Goal: Complete application form: Complete application form

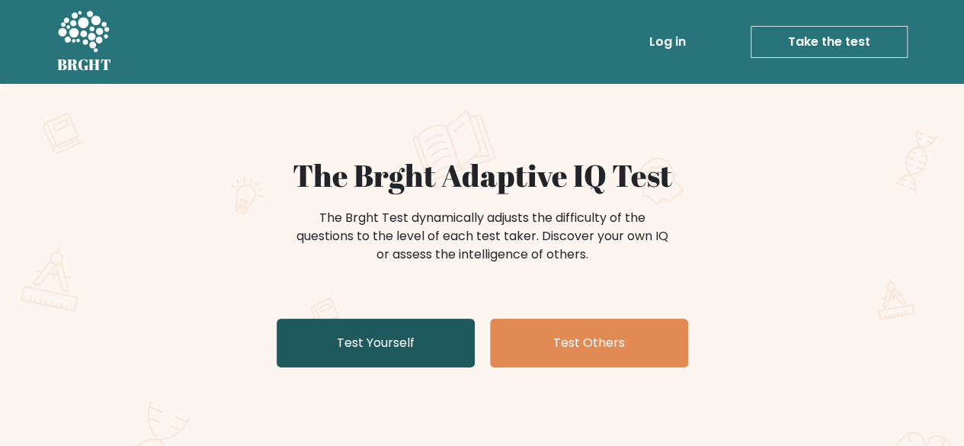
click at [408, 337] on link "Test Yourself" at bounding box center [376, 343] width 198 height 49
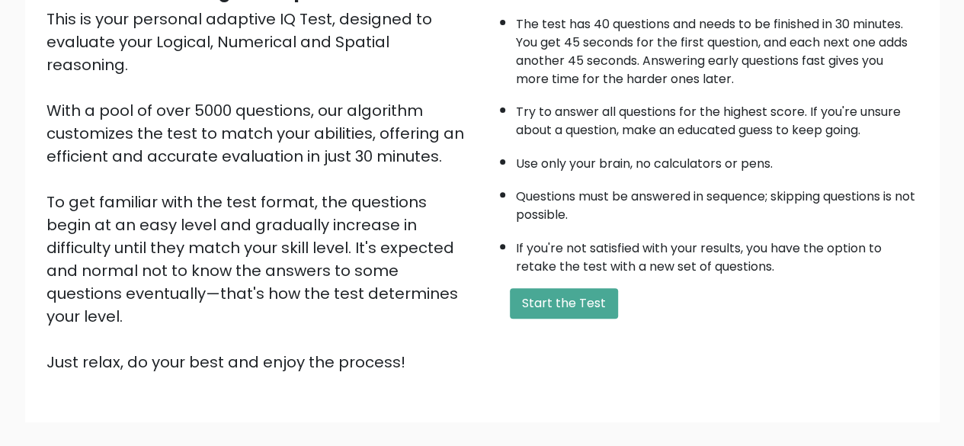
scroll to position [213, 0]
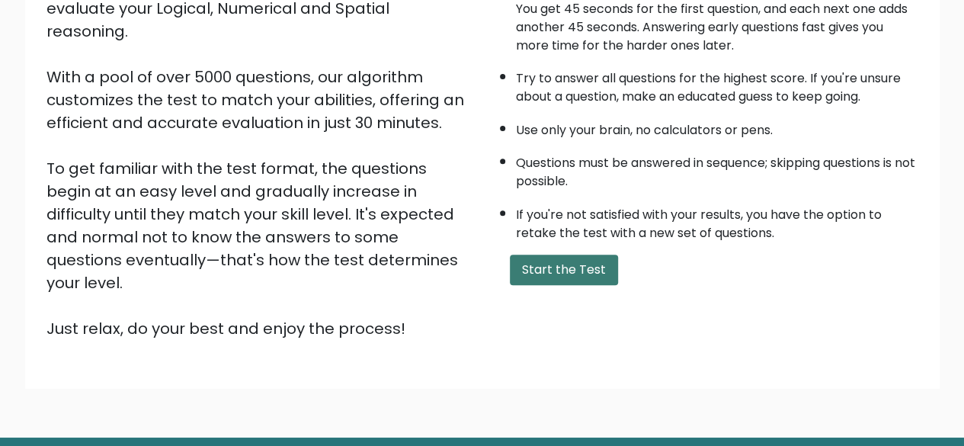
click at [583, 257] on button "Start the Test" at bounding box center [564, 270] width 108 height 30
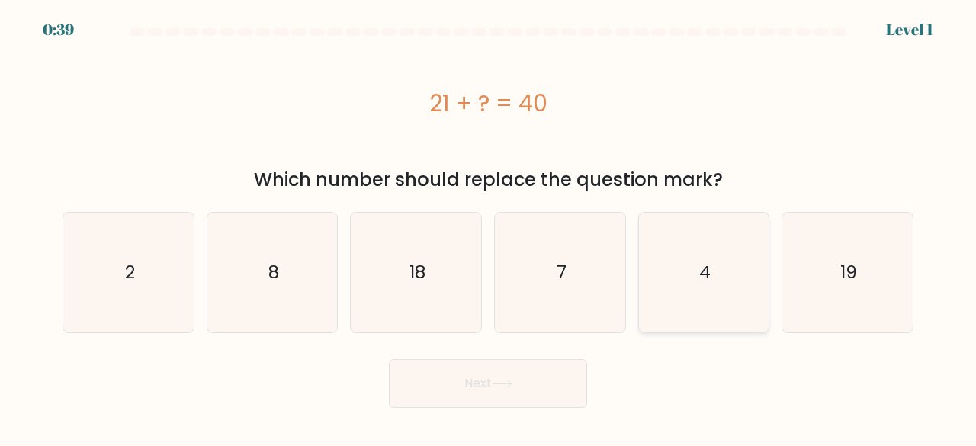
click at [657, 290] on icon "4" at bounding box center [704, 273] width 120 height 120
click at [489, 227] on input "e. 4" at bounding box center [488, 225] width 1 height 4
radio input "true"
click at [436, 395] on button "Next" at bounding box center [488, 383] width 198 height 49
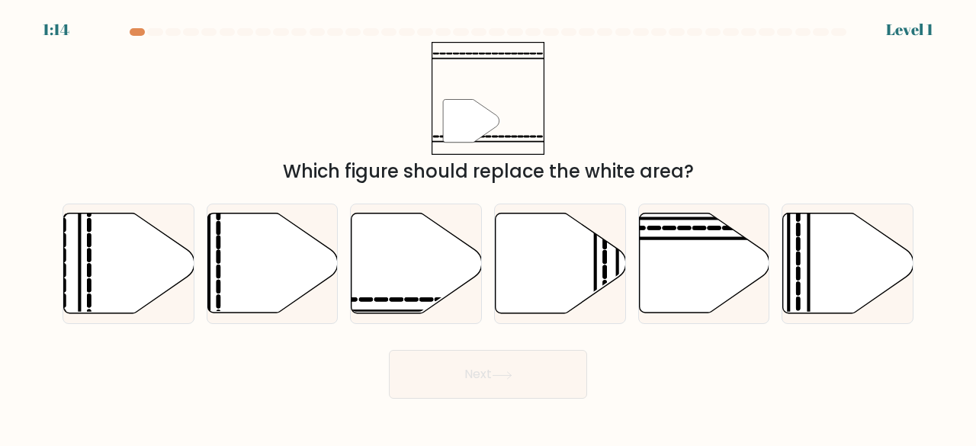
click at [778, 255] on div "f." at bounding box center [847, 263] width 144 height 121
click at [810, 263] on icon at bounding box center [848, 263] width 130 height 100
click at [489, 227] on input "f." at bounding box center [488, 225] width 1 height 4
radio input "true"
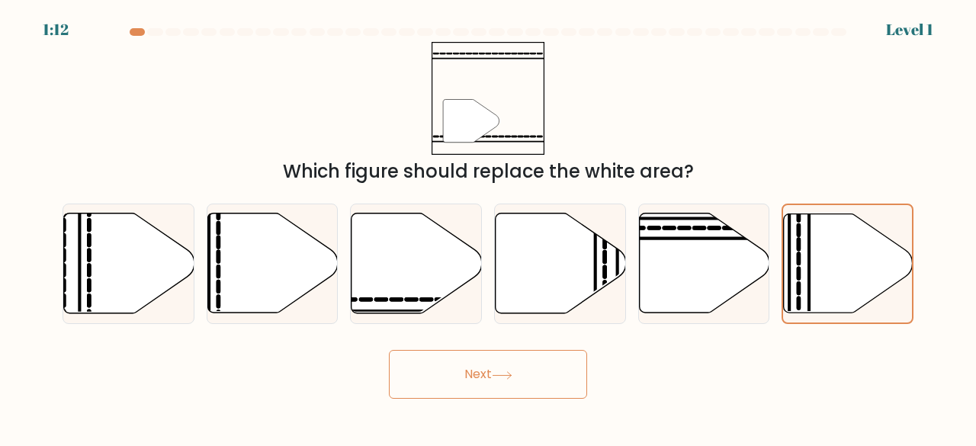
click at [535, 370] on button "Next" at bounding box center [488, 374] width 198 height 49
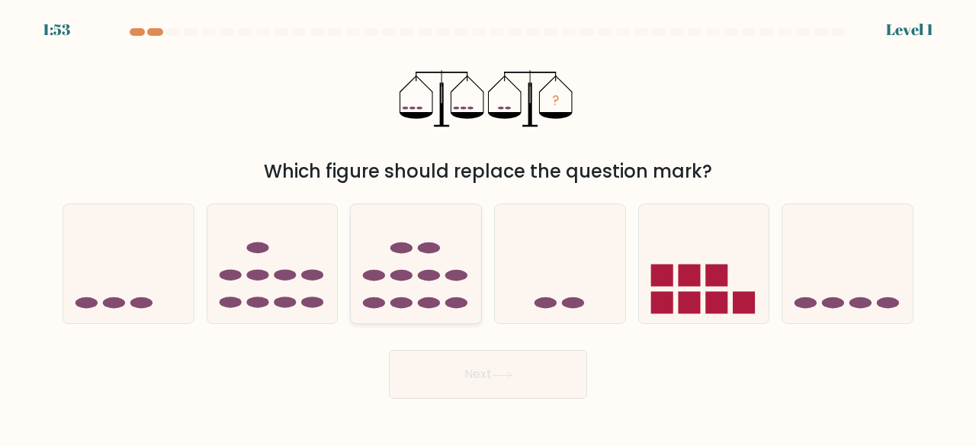
click at [397, 268] on icon at bounding box center [416, 263] width 130 height 107
click at [488, 227] on input "c." at bounding box center [488, 225] width 1 height 4
radio input "true"
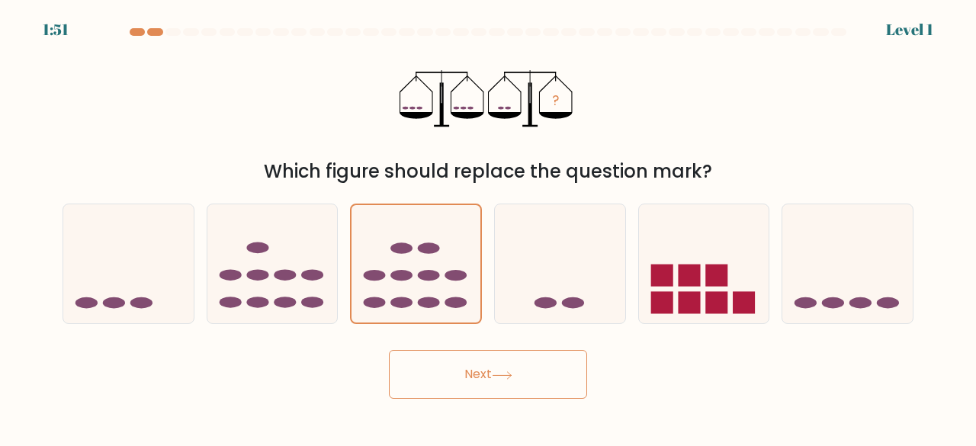
click at [439, 367] on button "Next" at bounding box center [488, 374] width 198 height 49
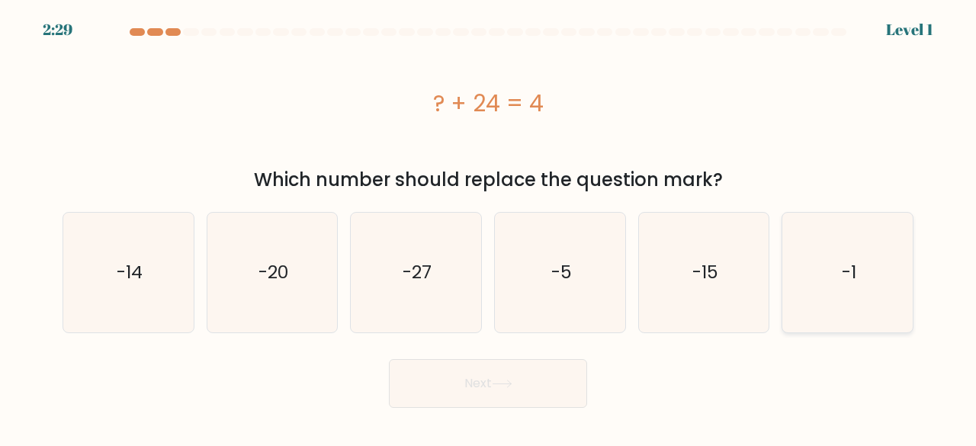
click at [809, 284] on icon "-1" at bounding box center [847, 273] width 120 height 120
click at [489, 227] on input "f. -1" at bounding box center [488, 225] width 1 height 4
radio input "true"
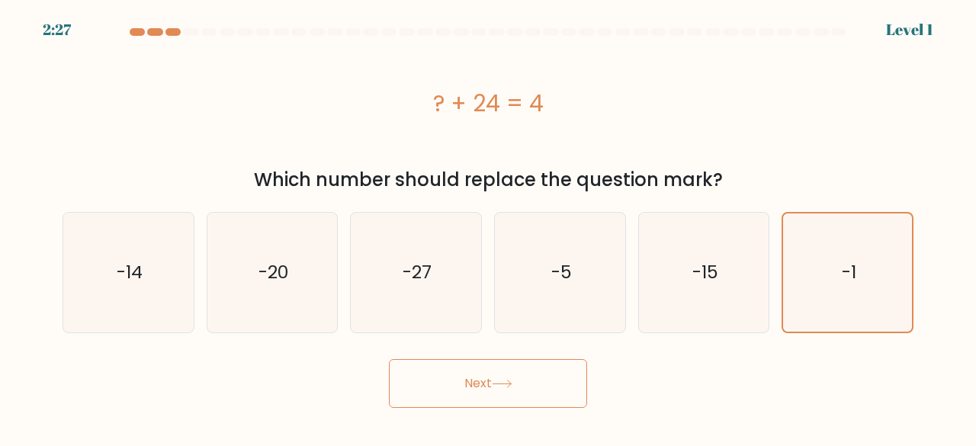
click at [492, 380] on button "Next" at bounding box center [488, 383] width 198 height 49
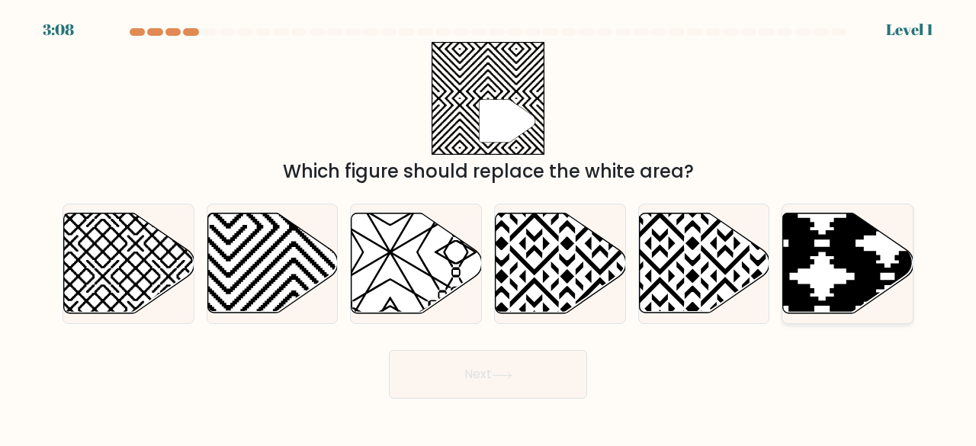
click at [798, 243] on icon at bounding box center [887, 211] width 262 height 262
click at [489, 227] on input "f." at bounding box center [488, 225] width 1 height 4
radio input "true"
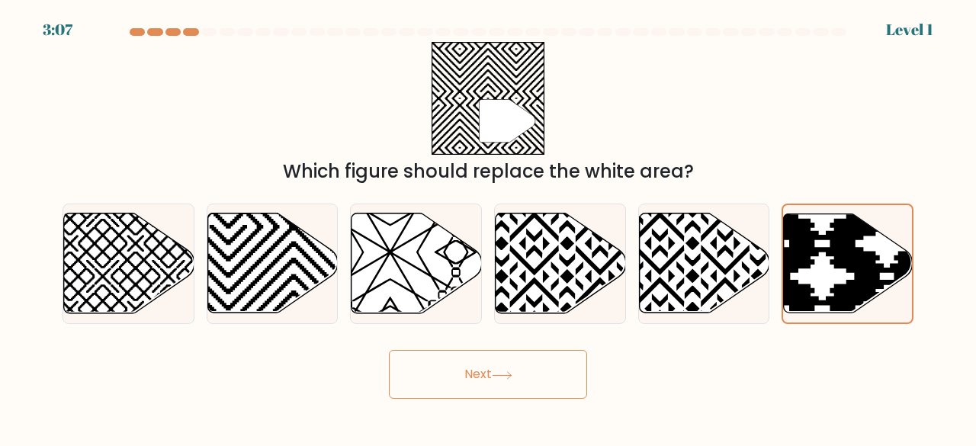
click at [478, 364] on button "Next" at bounding box center [488, 374] width 198 height 49
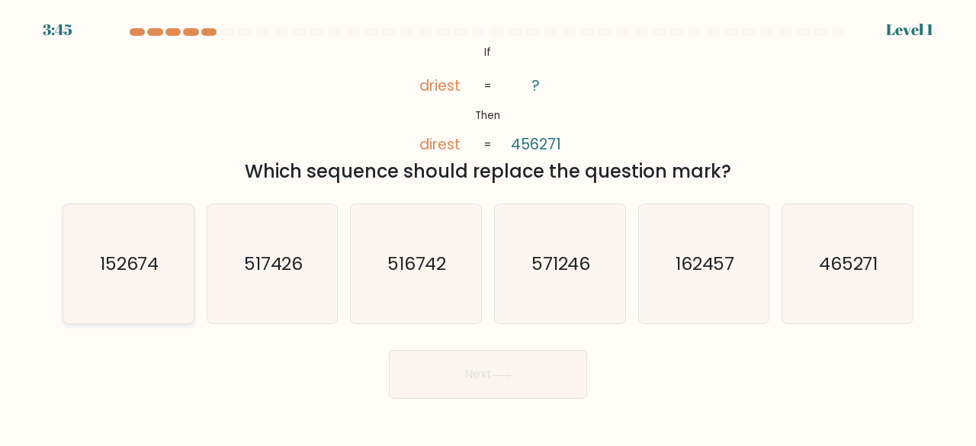
click at [169, 306] on icon "152674" at bounding box center [129, 264] width 120 height 120
click at [488, 227] on input "a. 152674" at bounding box center [488, 225] width 1 height 4
radio input "true"
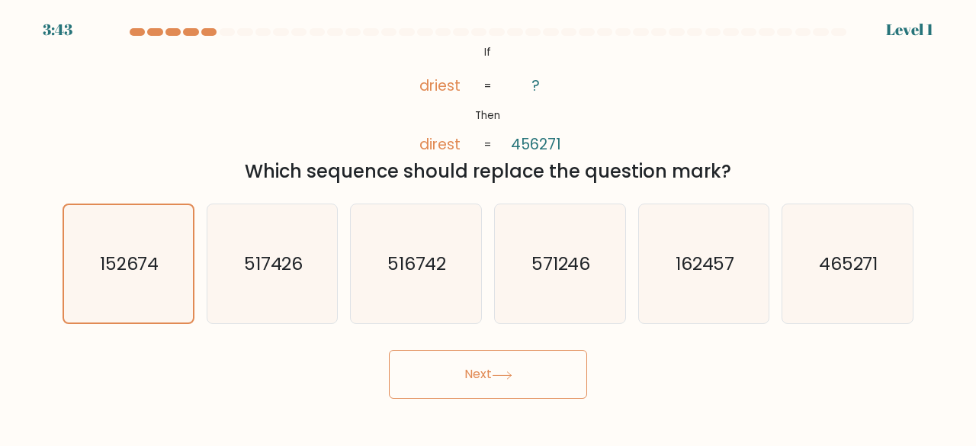
click at [459, 376] on button "Next" at bounding box center [488, 374] width 198 height 49
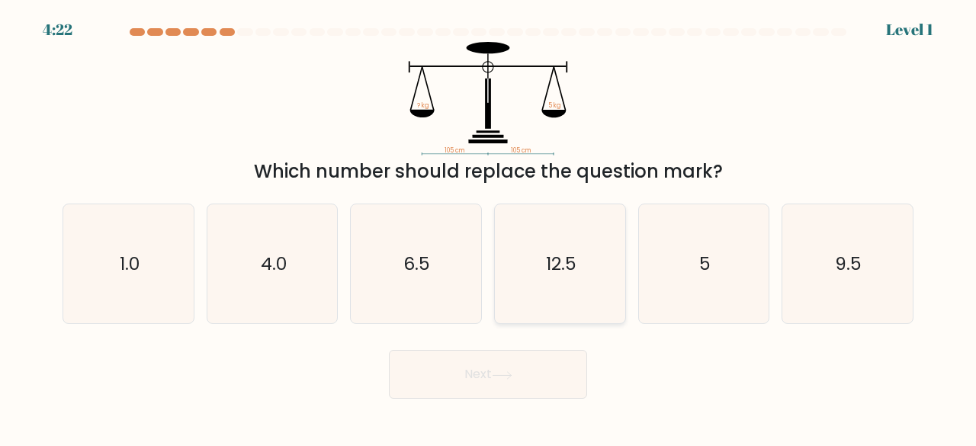
click at [572, 275] on text "12.5" at bounding box center [561, 263] width 30 height 25
click at [489, 227] on input "d. 12.5" at bounding box center [488, 225] width 1 height 4
radio input "true"
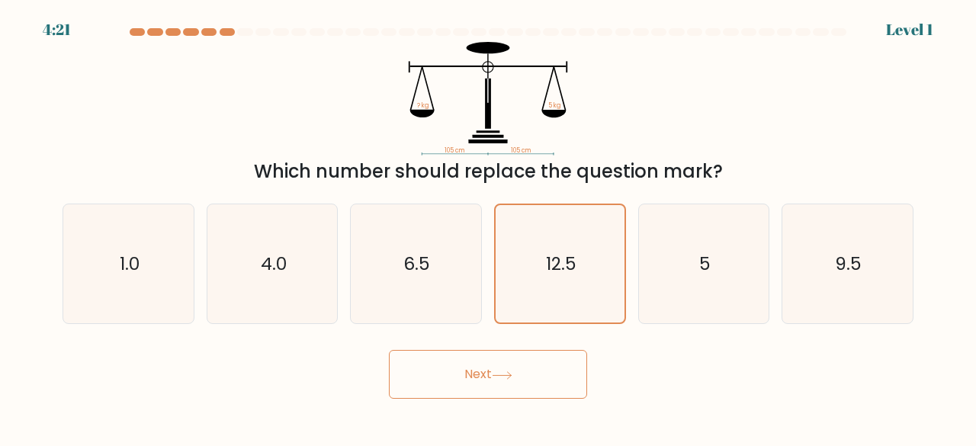
click at [486, 374] on button "Next" at bounding box center [488, 374] width 198 height 49
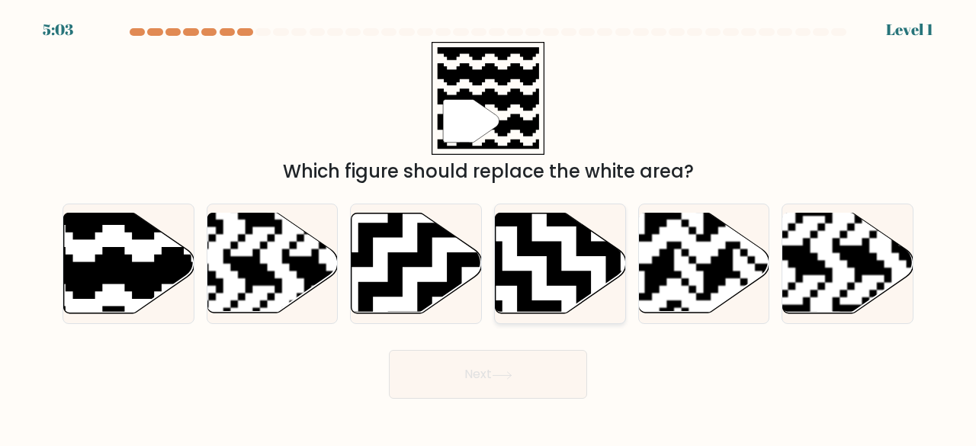
click at [571, 285] on icon at bounding box center [605, 315] width 236 height 236
click at [489, 227] on input "d." at bounding box center [488, 225] width 1 height 4
radio input "true"
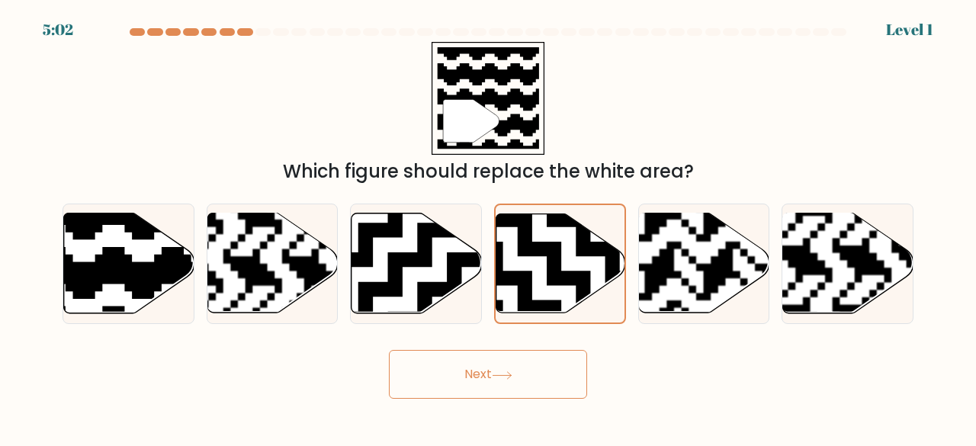
click at [463, 370] on button "Next" at bounding box center [488, 374] width 198 height 49
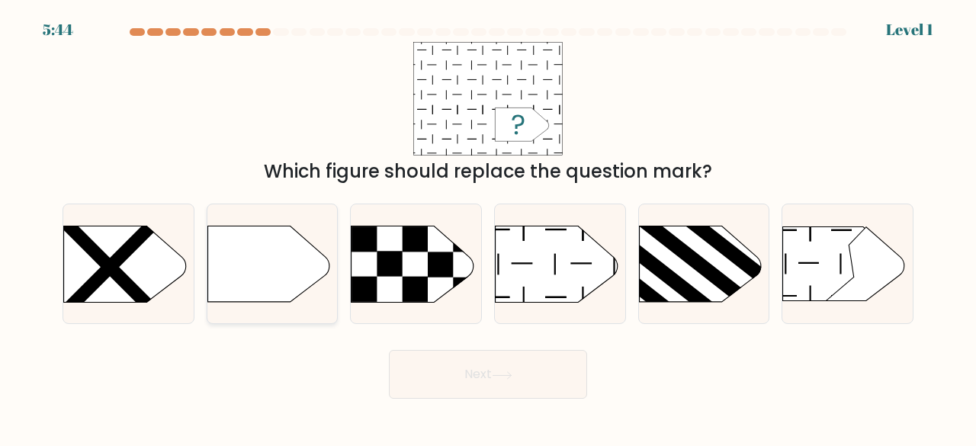
click at [280, 275] on icon at bounding box center [268, 264] width 122 height 76
click at [488, 227] on input "b." at bounding box center [488, 225] width 1 height 4
radio input "true"
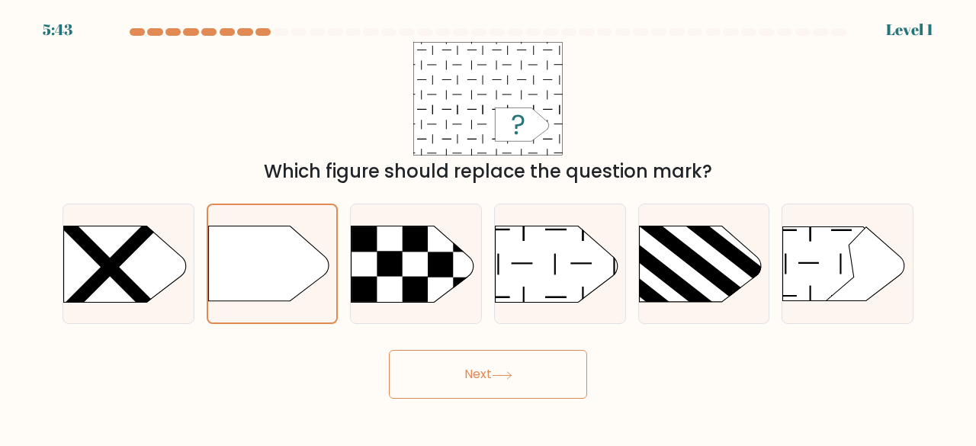
click at [416, 367] on button "Next" at bounding box center [488, 374] width 198 height 49
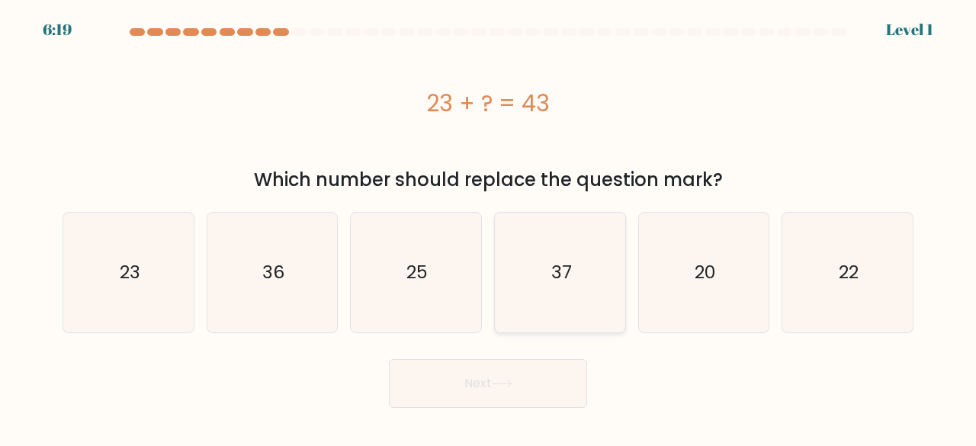
click at [523, 293] on icon "37" at bounding box center [560, 273] width 120 height 120
click at [489, 227] on input "d. 37" at bounding box center [488, 225] width 1 height 4
radio input "true"
click at [474, 380] on button "Next" at bounding box center [488, 383] width 198 height 49
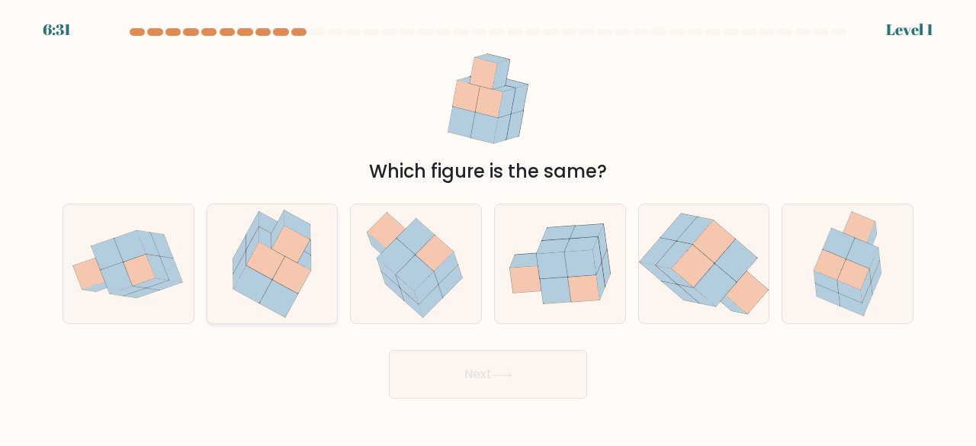
click at [258, 318] on icon at bounding box center [272, 264] width 104 height 120
click at [488, 227] on input "b." at bounding box center [488, 225] width 1 height 4
radio input "true"
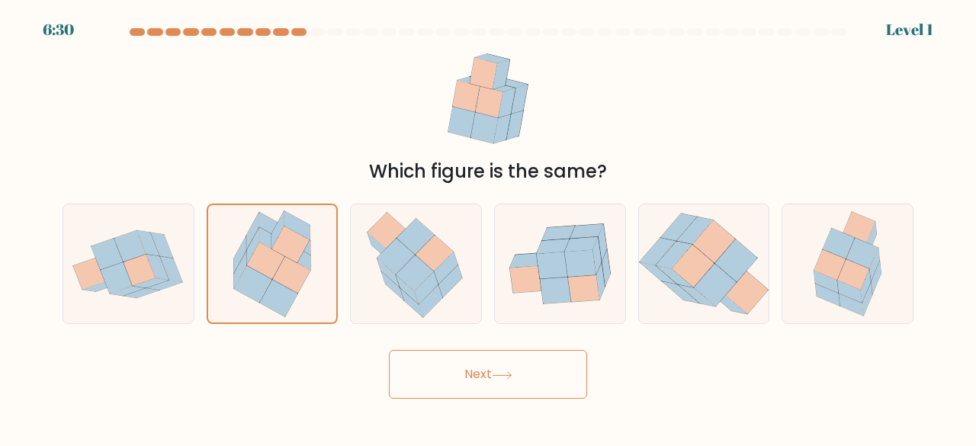
click at [475, 367] on button "Next" at bounding box center [488, 374] width 198 height 49
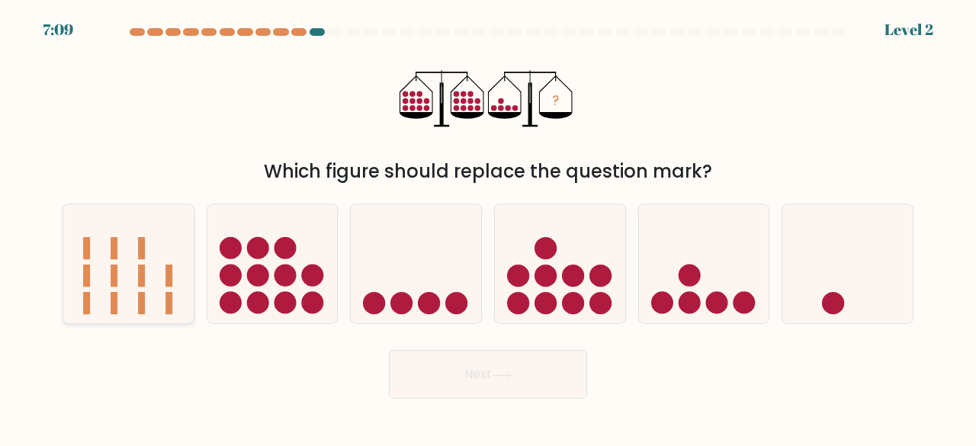
click at [167, 301] on rect at bounding box center [168, 303] width 7 height 22
click at [488, 227] on input "a." at bounding box center [488, 225] width 1 height 4
radio input "true"
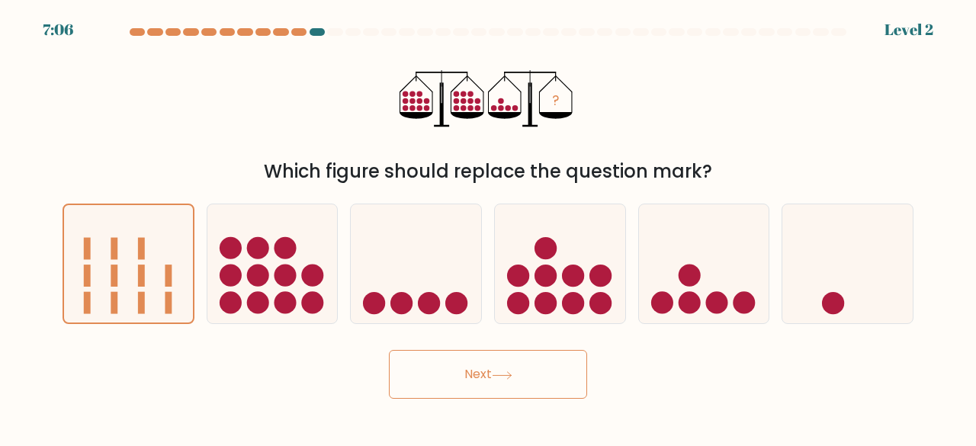
click at [448, 375] on button "Next" at bounding box center [488, 374] width 198 height 49
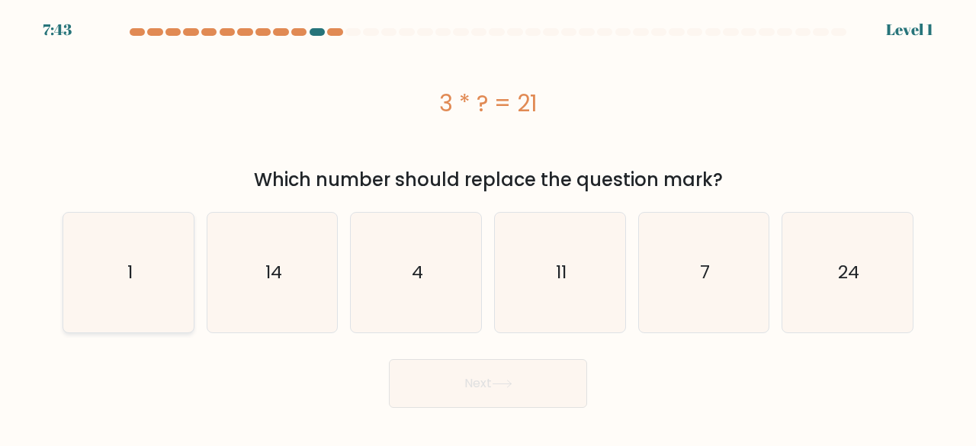
click at [114, 276] on icon "1" at bounding box center [129, 273] width 120 height 120
click at [488, 227] on input "a. 1" at bounding box center [488, 225] width 1 height 4
radio input "true"
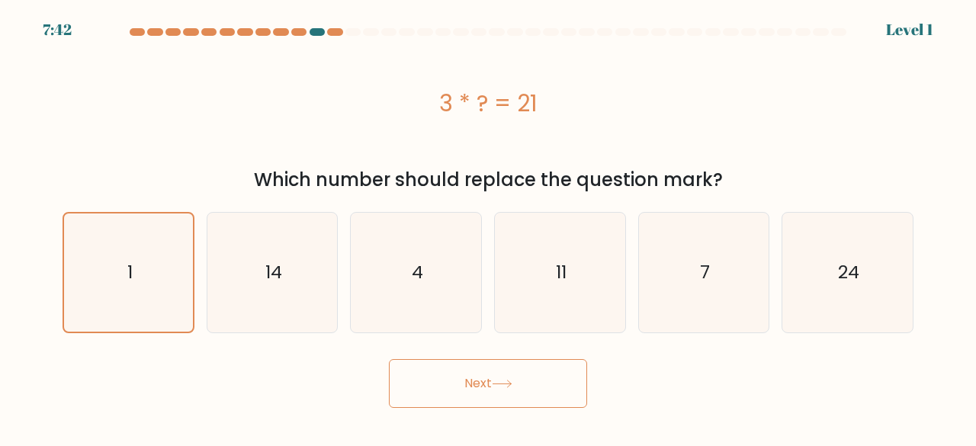
click at [440, 377] on button "Next" at bounding box center [488, 383] width 198 height 49
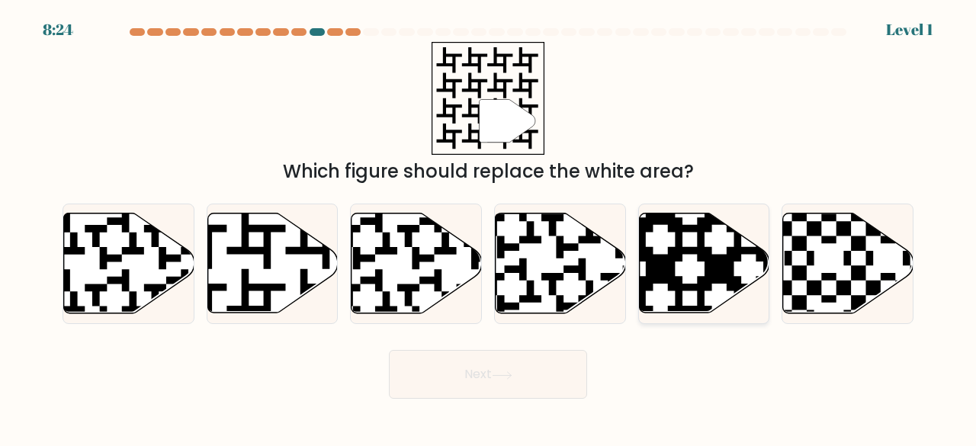
click at [704, 293] on icon at bounding box center [704, 263] width 130 height 100
click at [489, 227] on input "e." at bounding box center [488, 225] width 1 height 4
radio input "true"
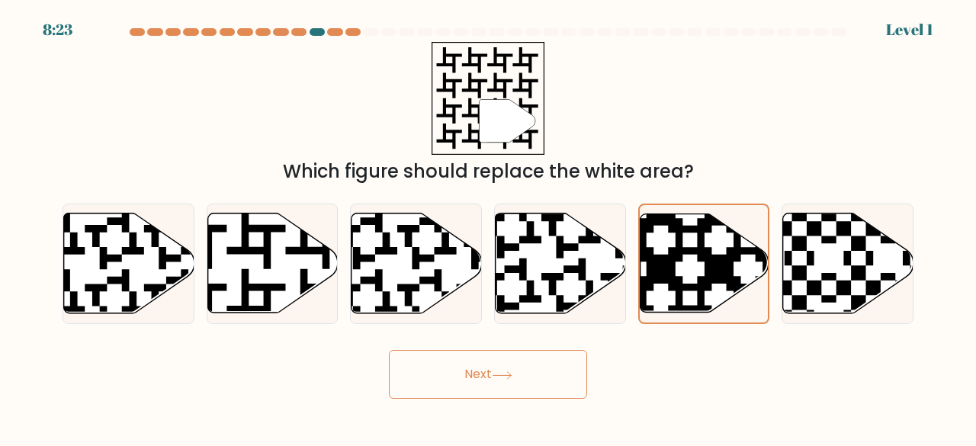
click at [487, 369] on button "Next" at bounding box center [488, 374] width 198 height 49
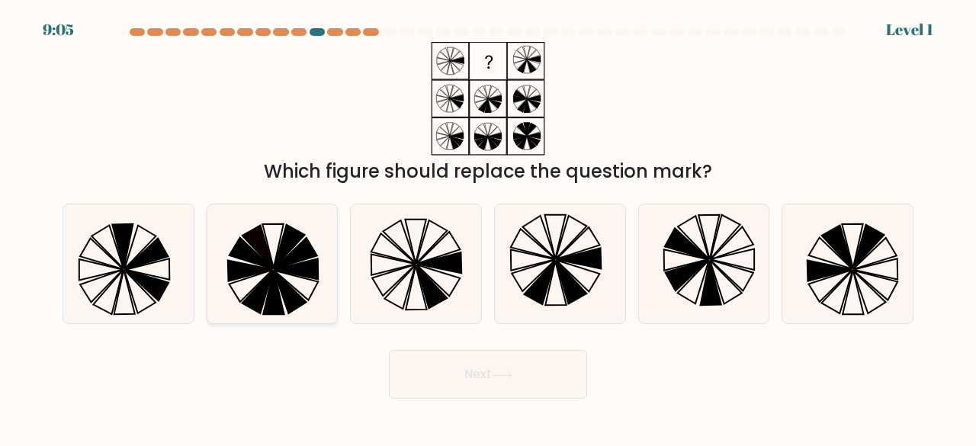
click at [286, 255] on icon at bounding box center [289, 246] width 30 height 43
click at [488, 227] on input "b." at bounding box center [488, 225] width 1 height 4
radio input "true"
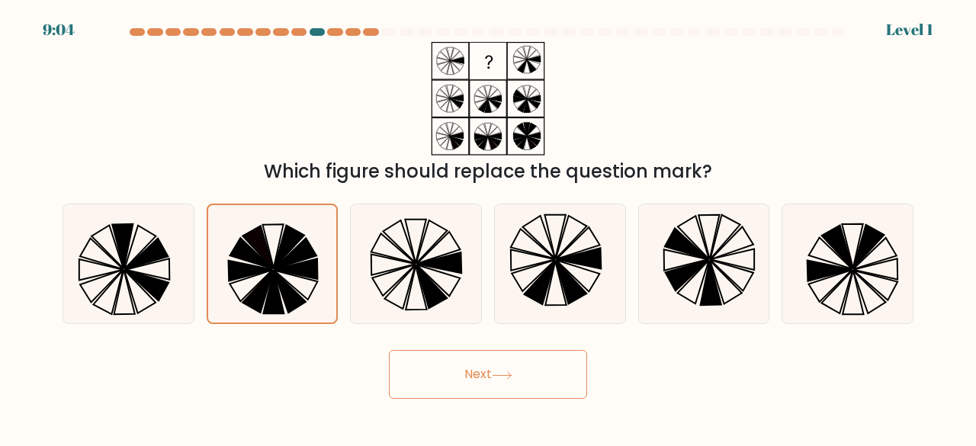
click at [460, 383] on button "Next" at bounding box center [488, 374] width 198 height 49
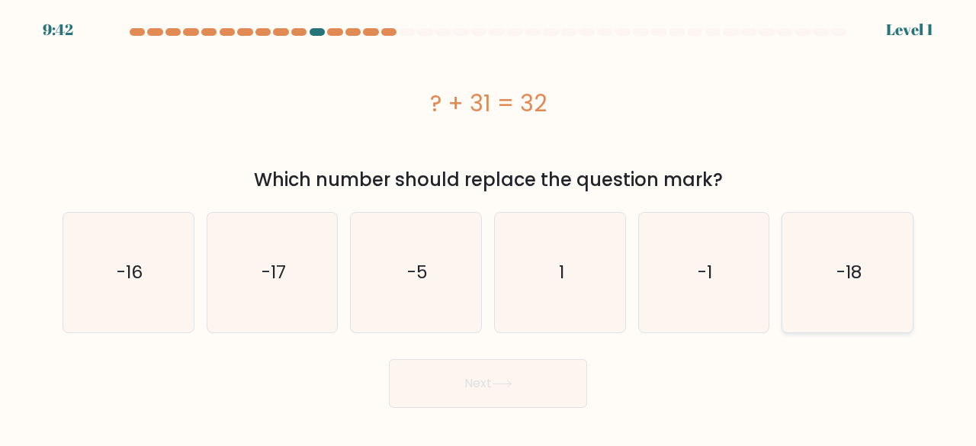
click at [876, 325] on icon "-18" at bounding box center [847, 273] width 120 height 120
click at [489, 227] on input "f. -18" at bounding box center [488, 225] width 1 height 4
radio input "true"
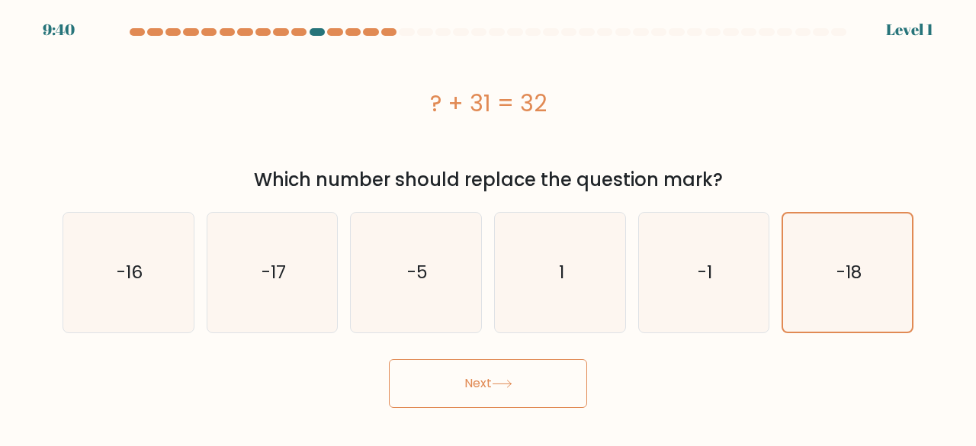
click at [575, 379] on button "Next" at bounding box center [488, 383] width 198 height 49
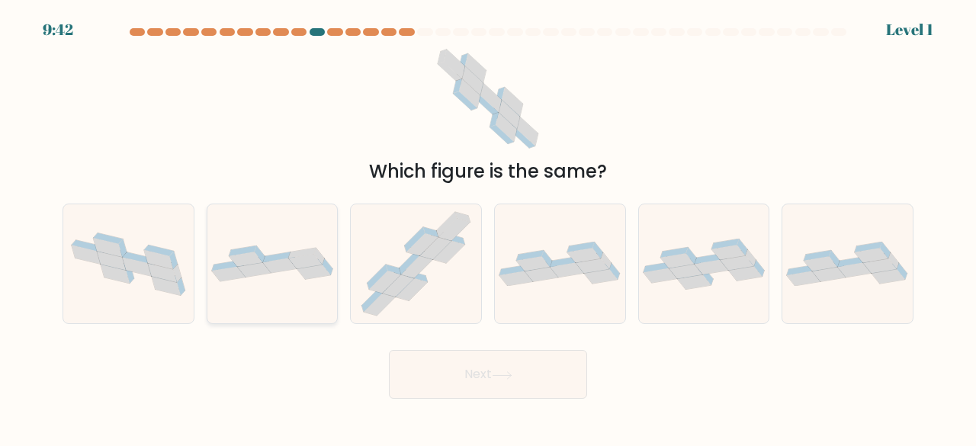
click at [229, 272] on icon at bounding box center [228, 274] width 34 height 14
click at [488, 227] on input "b." at bounding box center [488, 225] width 1 height 4
radio input "true"
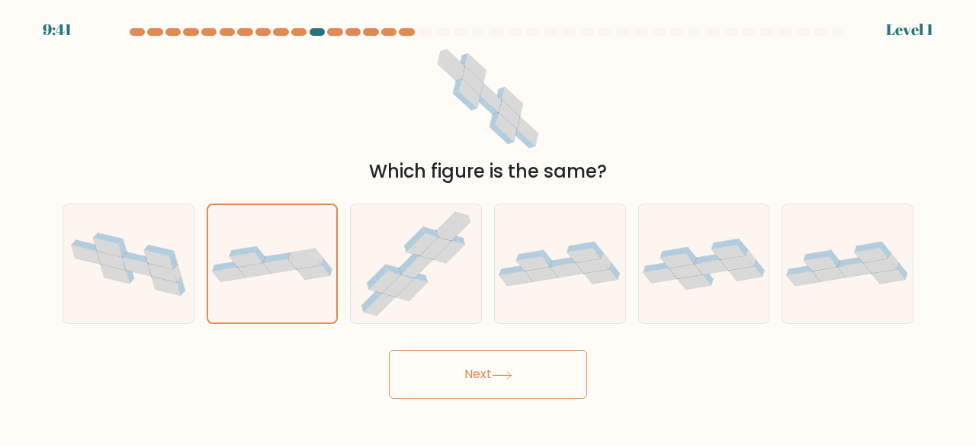
click at [462, 372] on button "Next" at bounding box center [488, 374] width 198 height 49
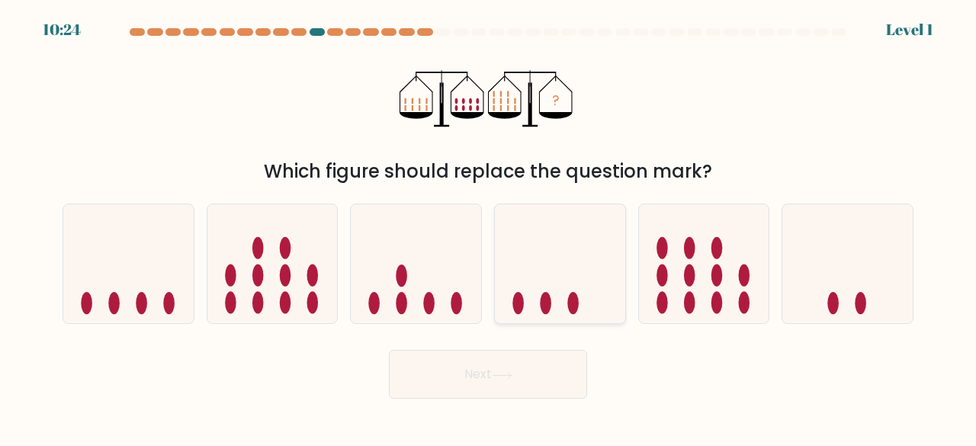
click at [547, 304] on ellipse at bounding box center [545, 303] width 11 height 22
click at [489, 227] on input "d." at bounding box center [488, 225] width 1 height 4
radio input "true"
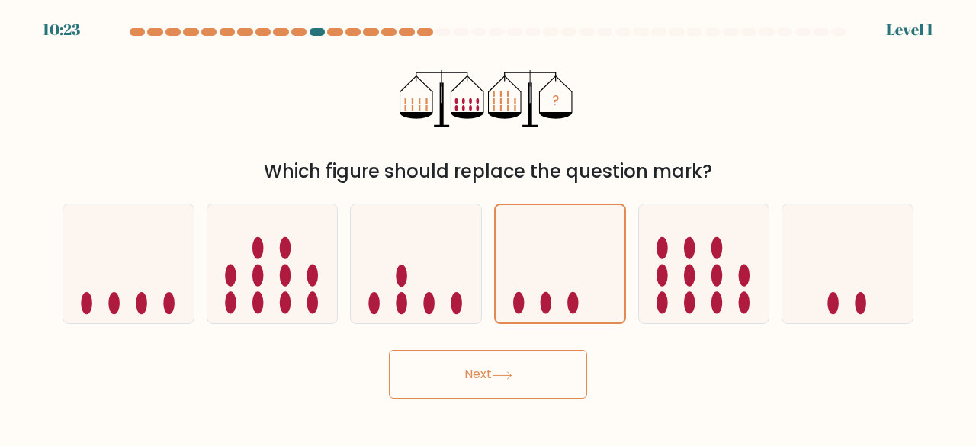
click at [492, 392] on button "Next" at bounding box center [488, 374] width 198 height 49
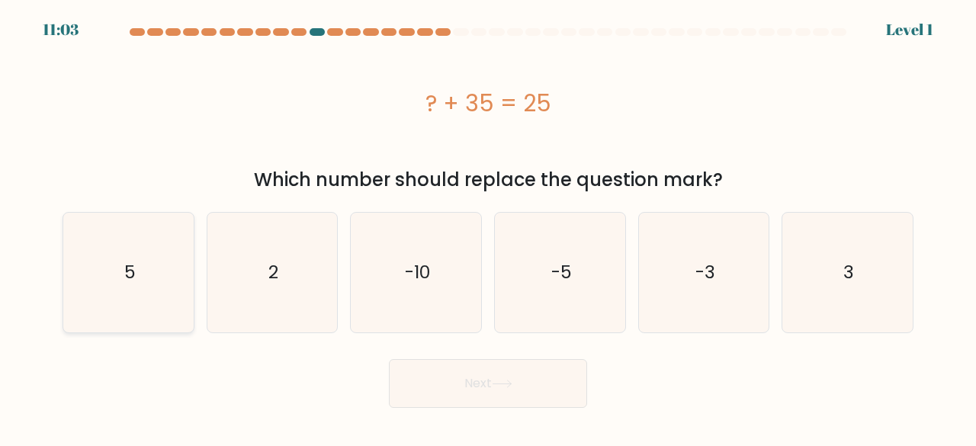
click at [176, 294] on icon "5" at bounding box center [129, 273] width 120 height 120
click at [488, 227] on input "a. 5" at bounding box center [488, 225] width 1 height 4
radio input "true"
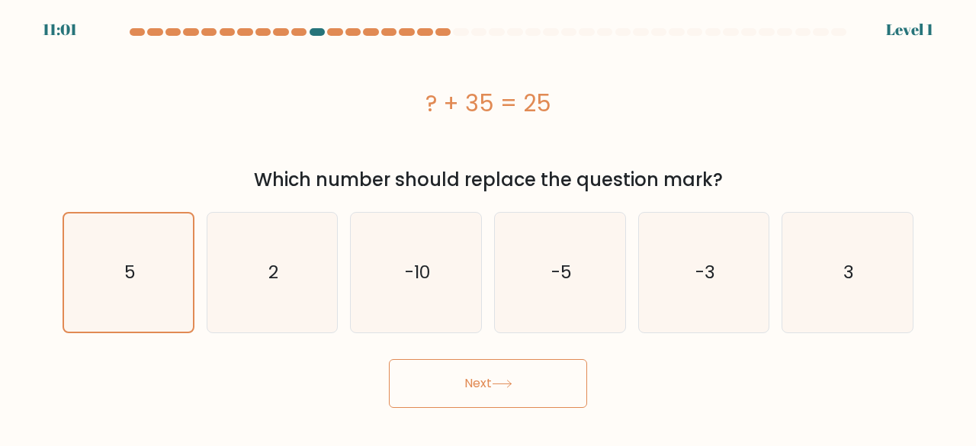
click at [441, 396] on button "Next" at bounding box center [488, 383] width 198 height 49
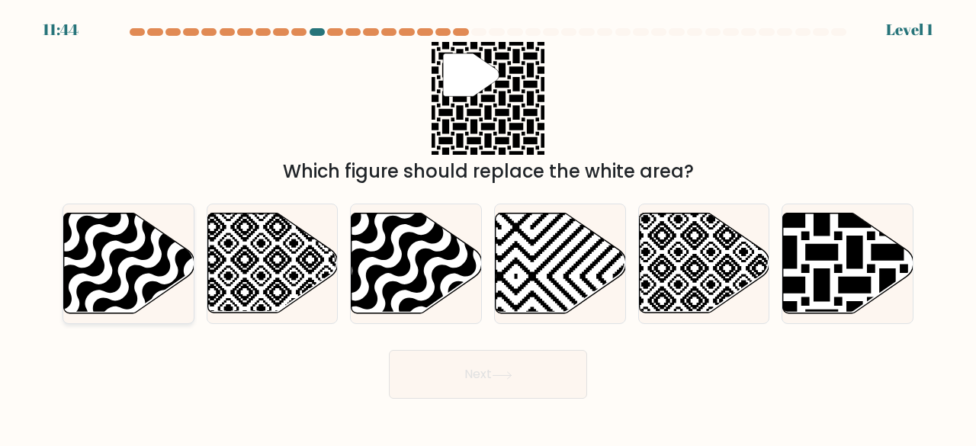
click at [152, 264] on icon at bounding box center [129, 263] width 130 height 100
click at [488, 227] on input "a." at bounding box center [488, 225] width 1 height 4
radio input "true"
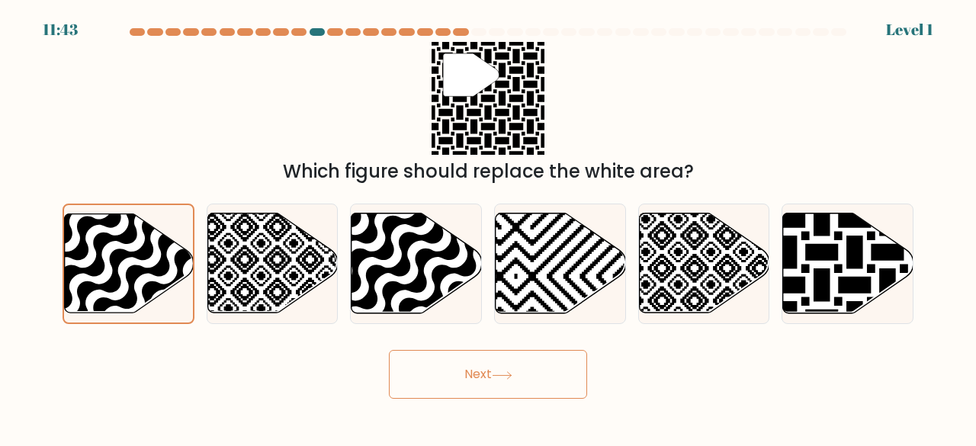
click at [419, 368] on button "Next" at bounding box center [488, 374] width 198 height 49
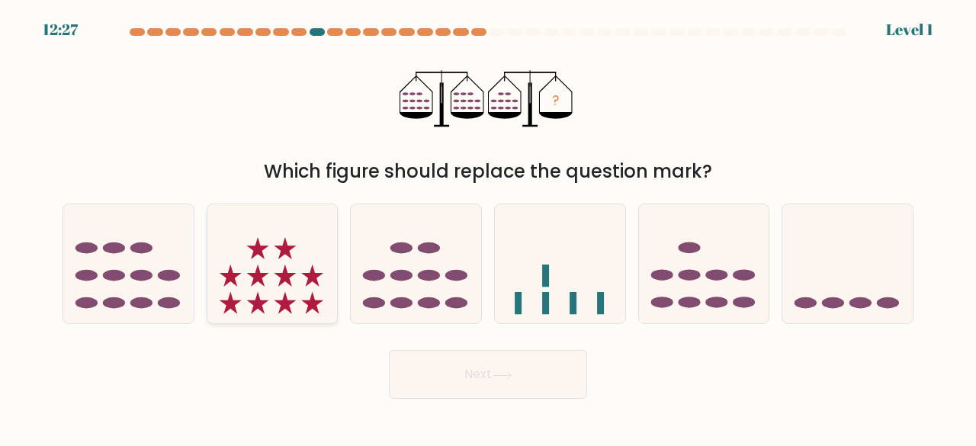
click at [292, 266] on icon at bounding box center [272, 263] width 130 height 107
click at [488, 227] on input "b." at bounding box center [488, 225] width 1 height 4
radio input "true"
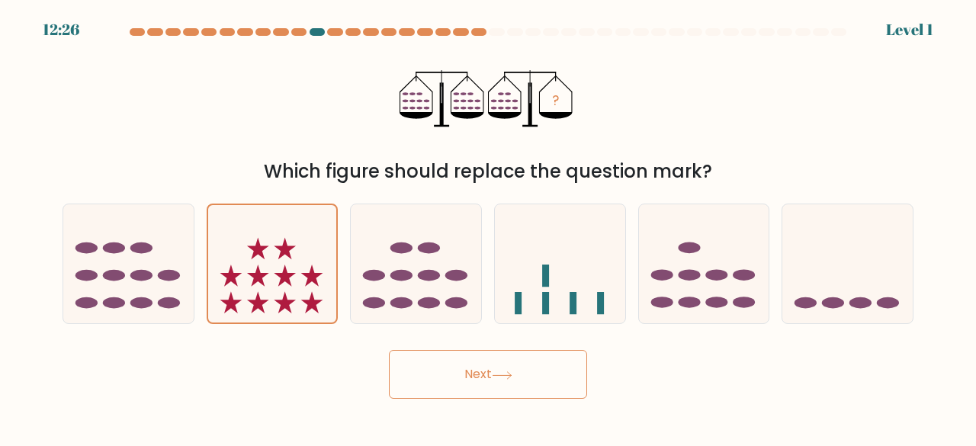
click at [447, 364] on button "Next" at bounding box center [488, 374] width 198 height 49
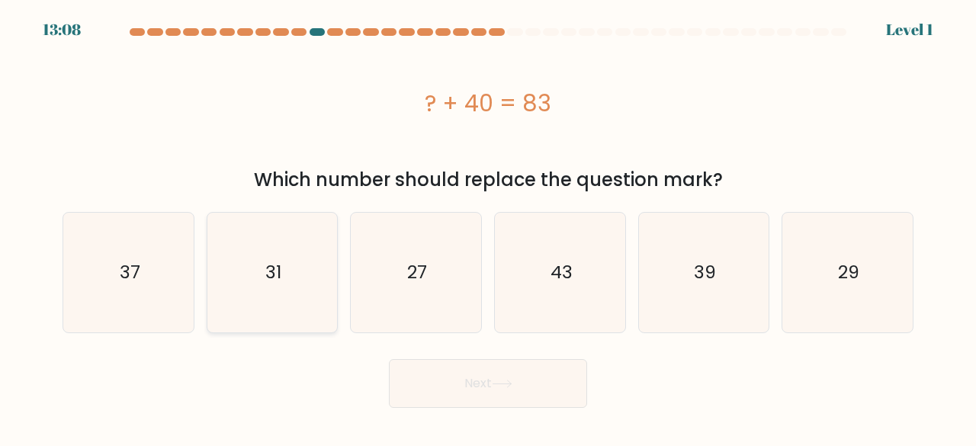
click at [274, 267] on text "31" at bounding box center [273, 272] width 16 height 25
click at [488, 227] on input "b. 31" at bounding box center [488, 225] width 1 height 4
radio input "true"
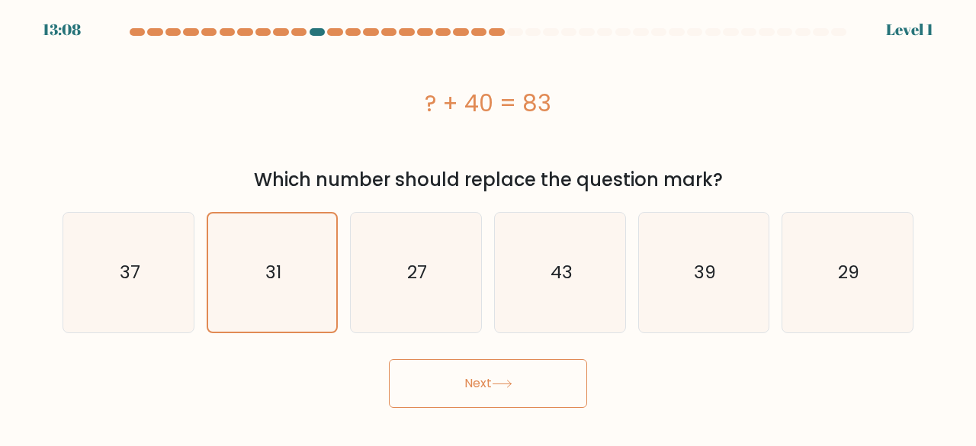
click at [434, 371] on button "Next" at bounding box center [488, 383] width 198 height 49
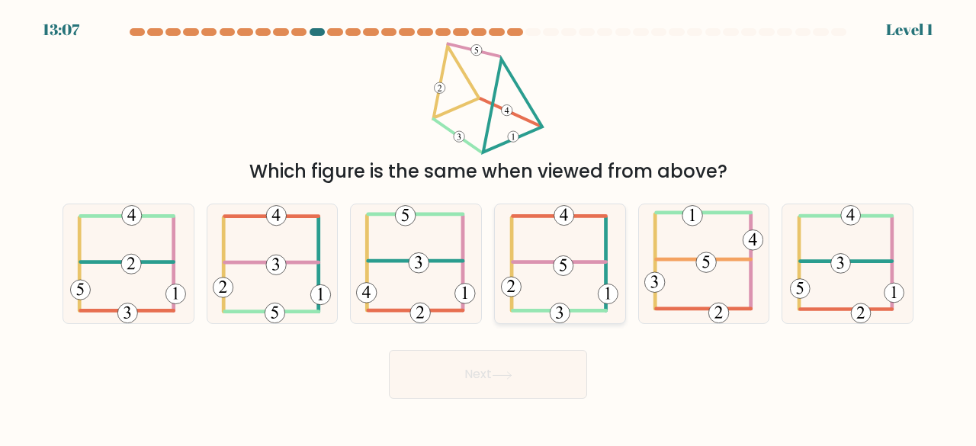
click at [562, 271] on 115 at bounding box center [563, 266] width 20 height 20
click at [489, 227] on input "d." at bounding box center [488, 225] width 1 height 4
radio input "true"
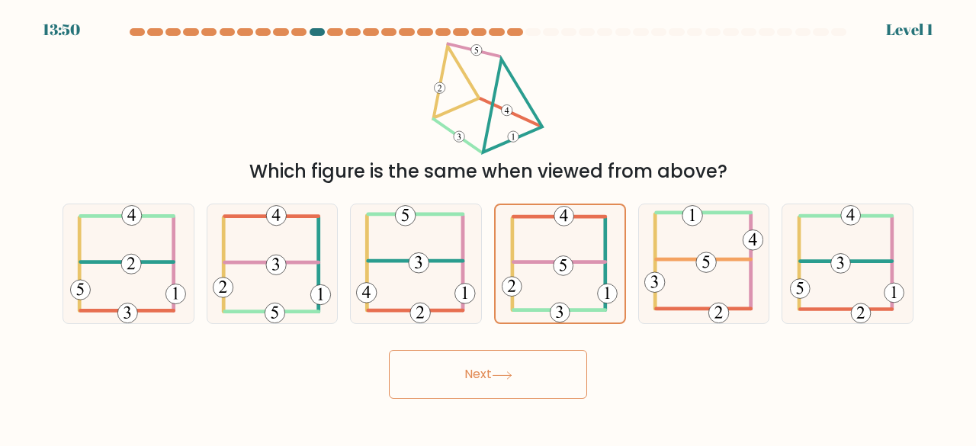
click at [466, 372] on button "Next" at bounding box center [488, 374] width 198 height 49
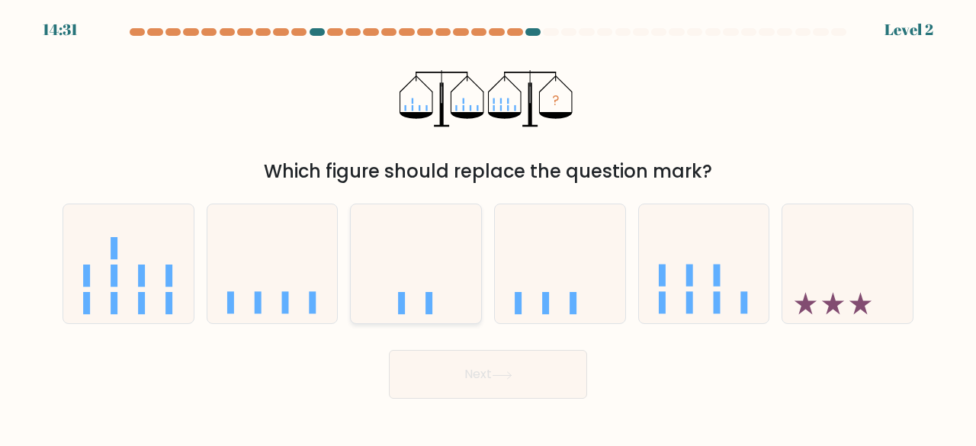
click at [405, 272] on icon at bounding box center [416, 263] width 130 height 107
click at [488, 227] on input "c." at bounding box center [488, 225] width 1 height 4
radio input "true"
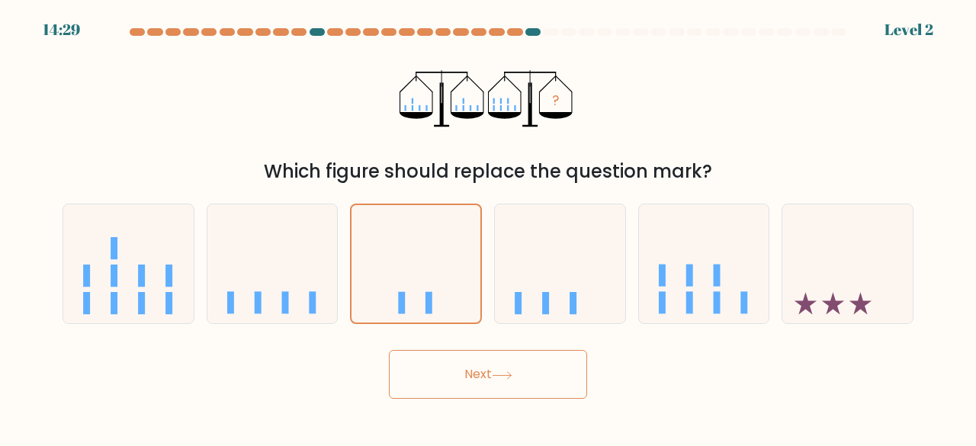
click at [411, 372] on button "Next" at bounding box center [488, 374] width 198 height 49
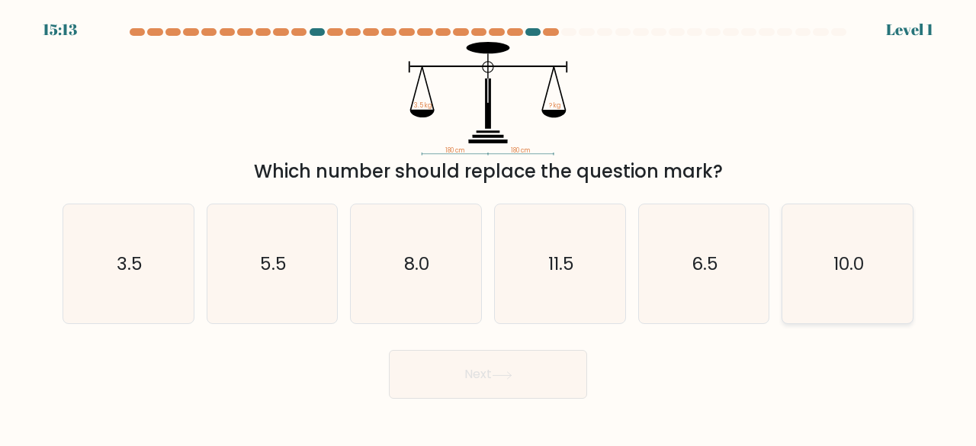
click at [788, 283] on icon "10.0" at bounding box center [847, 264] width 120 height 120
click at [489, 227] on input "f. 10.0" at bounding box center [488, 225] width 1 height 4
radio input "true"
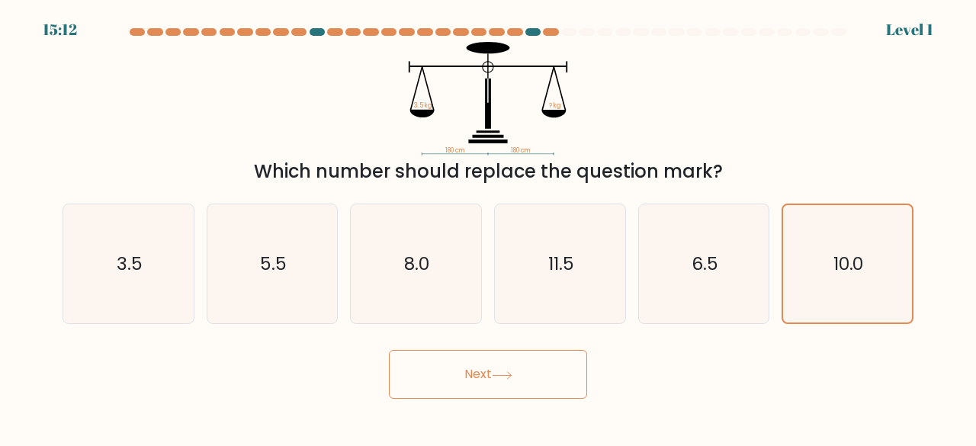
click at [497, 392] on button "Next" at bounding box center [488, 374] width 198 height 49
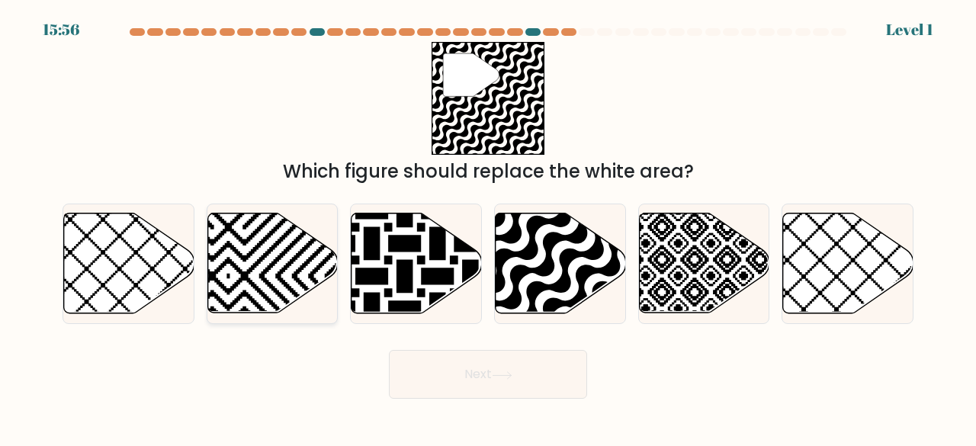
click at [245, 248] on icon at bounding box center [272, 263] width 130 height 100
click at [488, 227] on input "b." at bounding box center [488, 225] width 1 height 4
radio input "true"
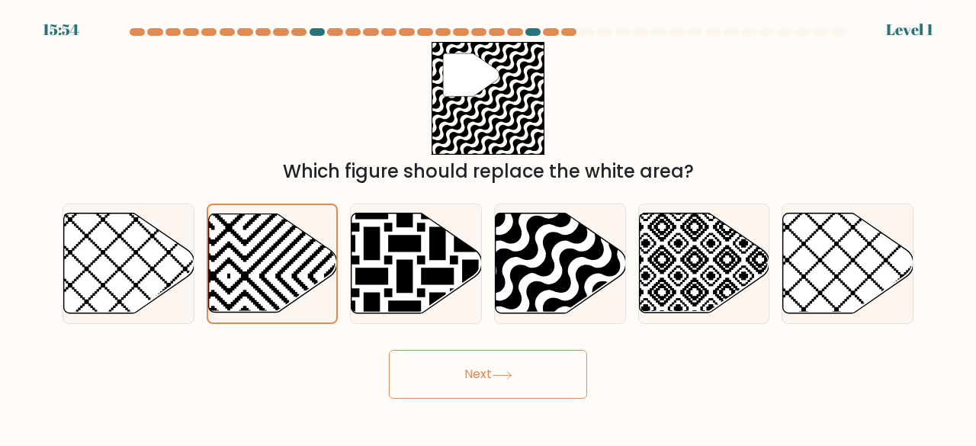
click at [457, 393] on button "Next" at bounding box center [488, 374] width 198 height 49
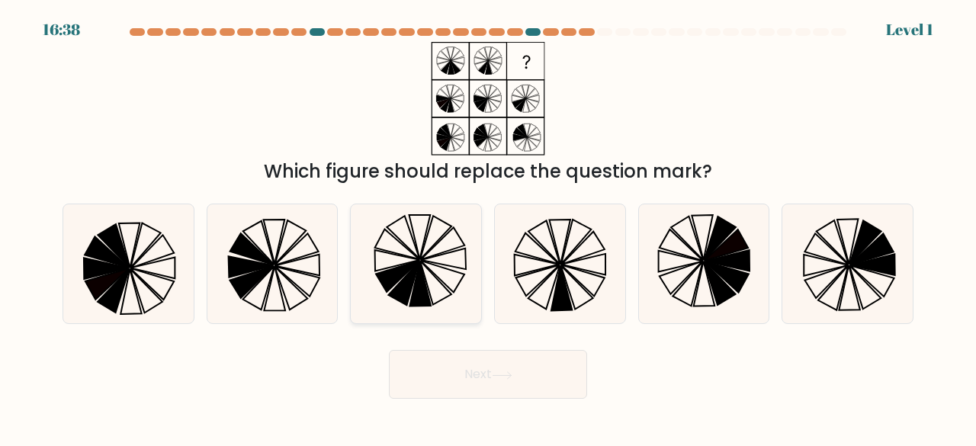
click at [389, 284] on icon at bounding box center [398, 277] width 44 height 32
click at [488, 227] on input "c." at bounding box center [488, 225] width 1 height 4
radio input "true"
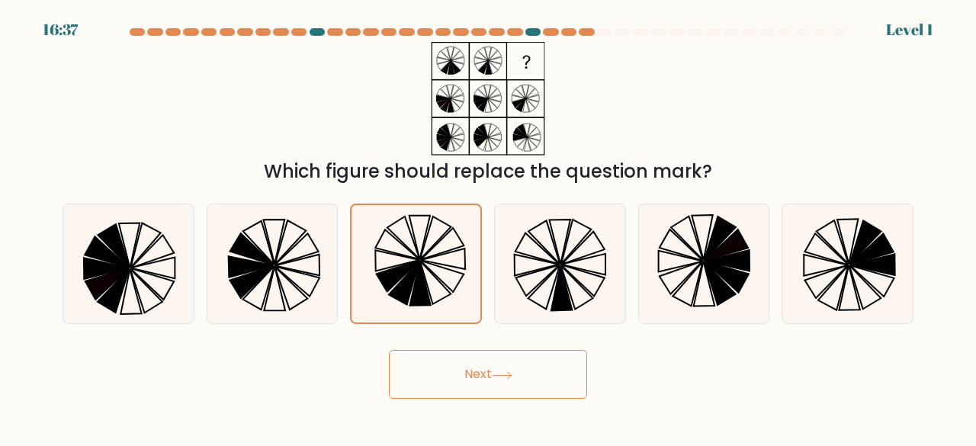
click at [441, 379] on button "Next" at bounding box center [488, 374] width 198 height 49
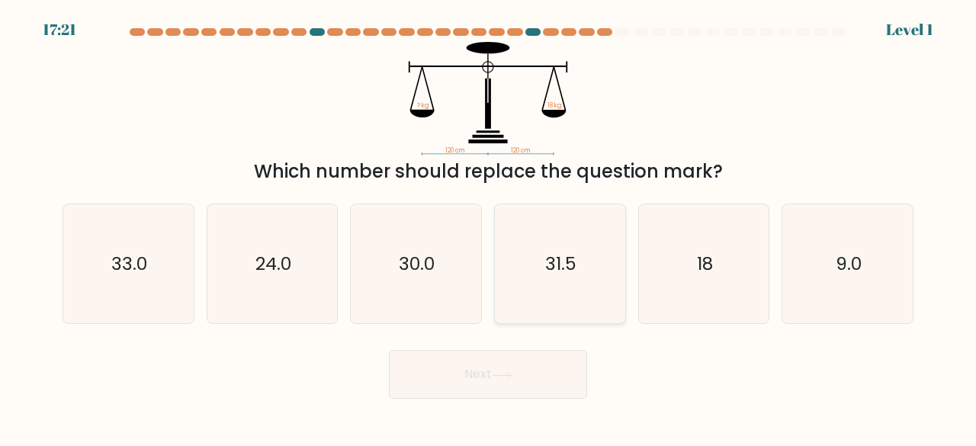
click at [559, 258] on text "31.5" at bounding box center [560, 263] width 31 height 25
click at [489, 227] on input "d. 31.5" at bounding box center [488, 225] width 1 height 4
radio input "true"
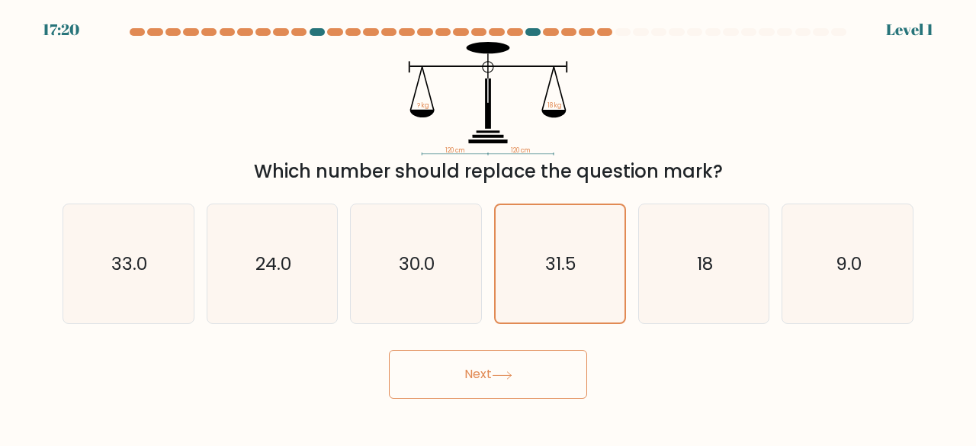
click at [469, 371] on button "Next" at bounding box center [488, 374] width 198 height 49
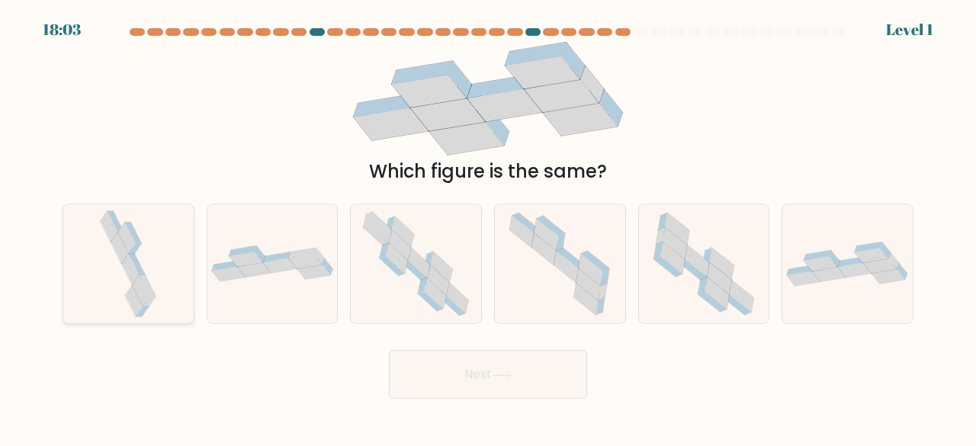
click at [172, 251] on div at bounding box center [128, 263] width 132 height 121
click at [488, 227] on input "a." at bounding box center [488, 225] width 1 height 4
radio input "true"
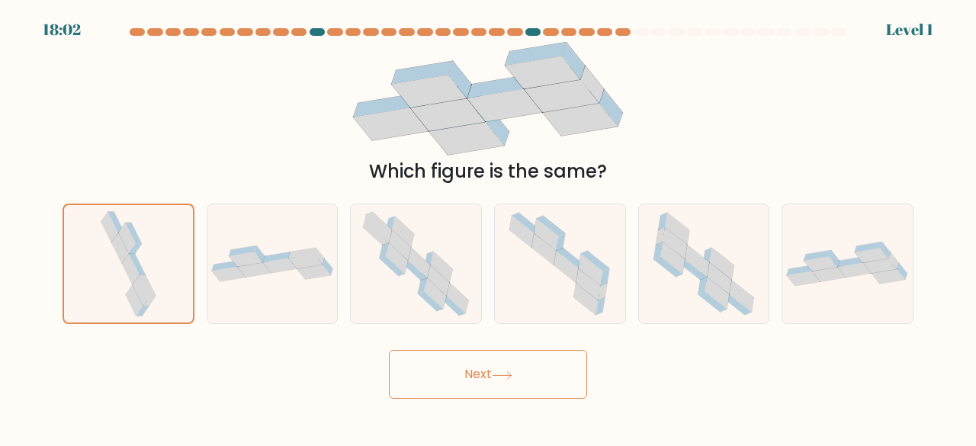
click at [445, 370] on button "Next" at bounding box center [488, 374] width 198 height 49
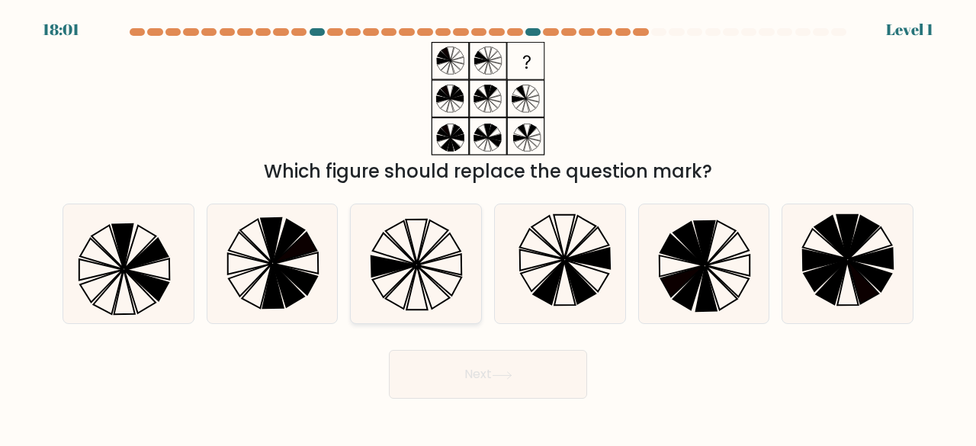
click at [367, 268] on icon at bounding box center [416, 264] width 120 height 120
click at [488, 227] on input "c." at bounding box center [488, 225] width 1 height 4
radio input "true"
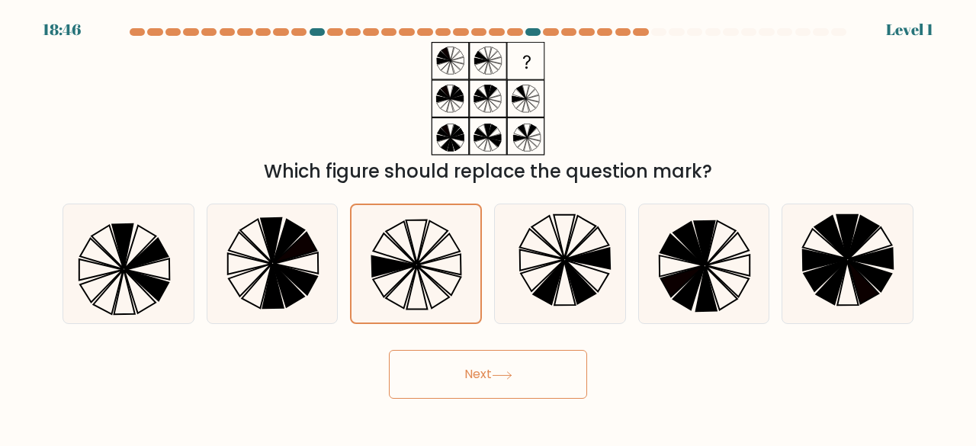
click at [438, 389] on button "Next" at bounding box center [488, 374] width 198 height 49
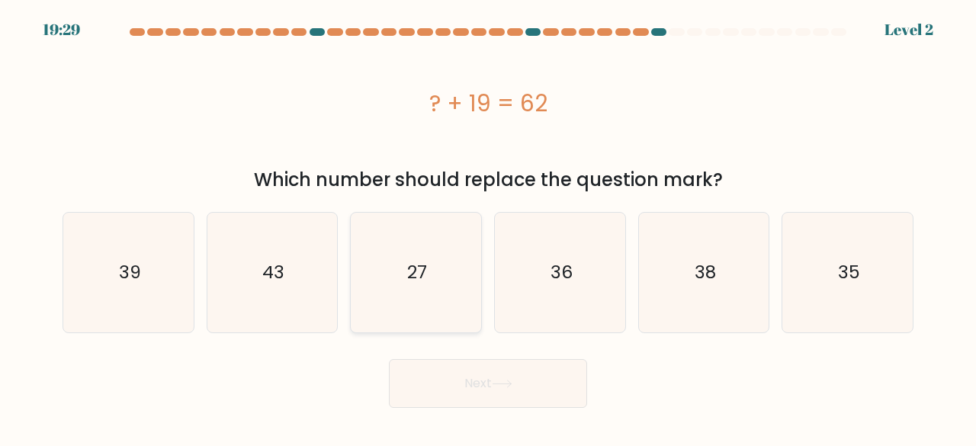
click at [414, 273] on text "27" at bounding box center [417, 272] width 20 height 25
click at [488, 227] on input "c. 27" at bounding box center [488, 225] width 1 height 4
radio input "true"
click at [428, 367] on button "Next" at bounding box center [488, 383] width 198 height 49
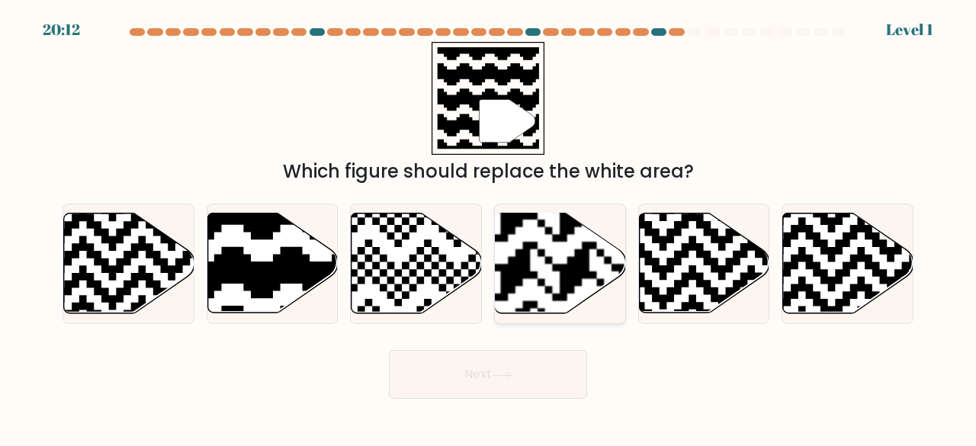
click at [540, 292] on rect at bounding box center [515, 213] width 236 height 236
click at [489, 227] on input "d." at bounding box center [488, 225] width 1 height 4
radio input "true"
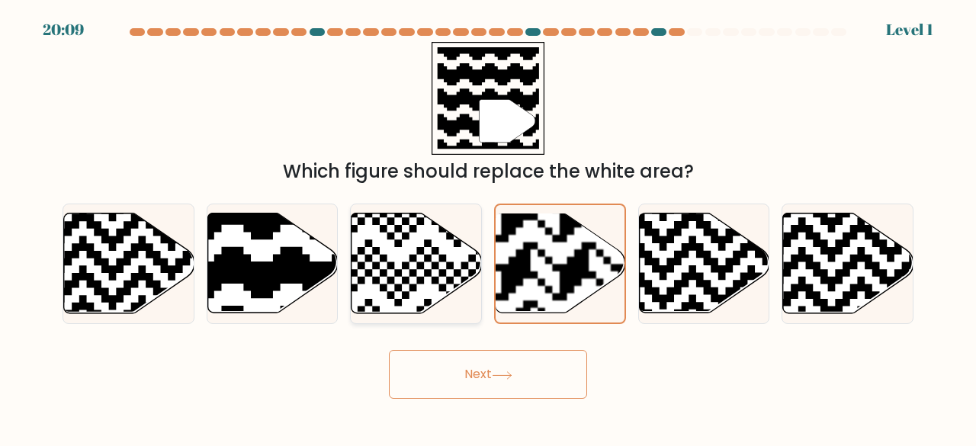
click at [444, 274] on icon at bounding box center [373, 210] width 236 height 236
click at [488, 227] on input "c." at bounding box center [488, 225] width 1 height 4
radio input "true"
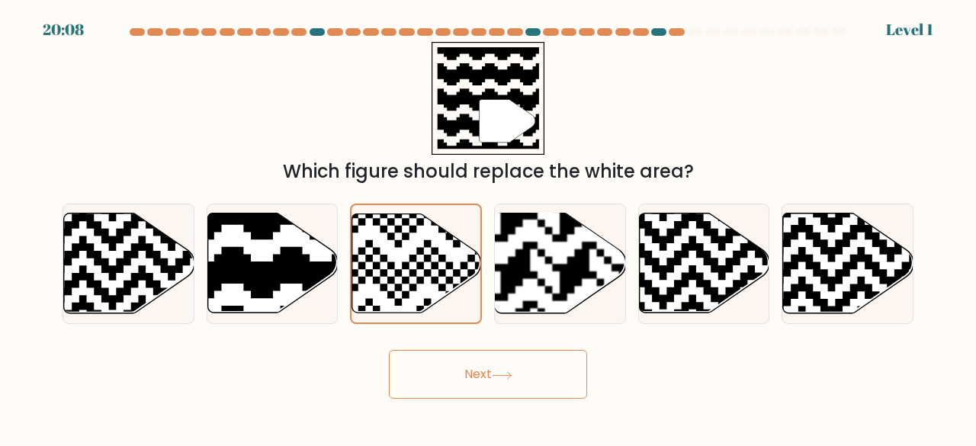
click at [443, 389] on button "Next" at bounding box center [488, 374] width 198 height 49
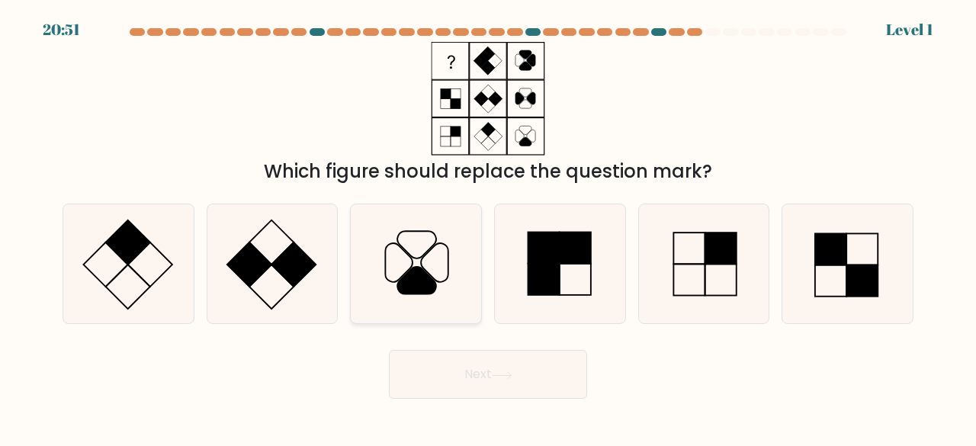
click at [403, 293] on icon at bounding box center [417, 280] width 39 height 27
click at [488, 227] on input "c." at bounding box center [488, 225] width 1 height 4
radio input "true"
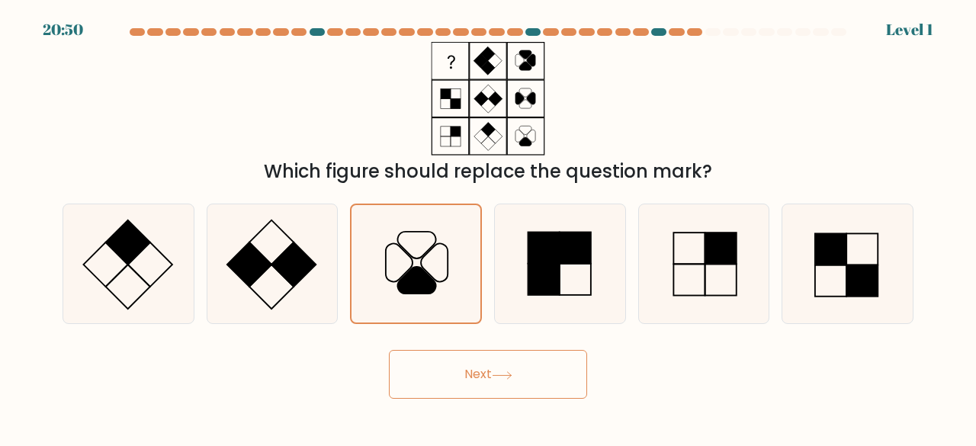
click at [412, 364] on button "Next" at bounding box center [488, 374] width 198 height 49
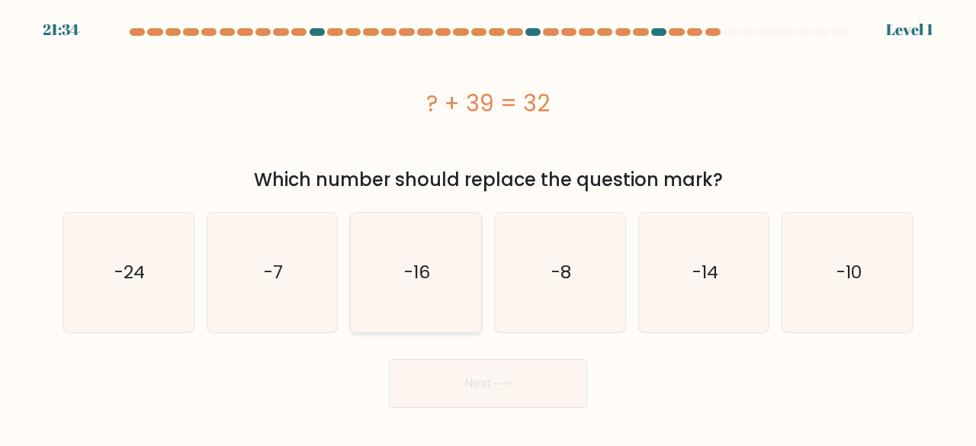
click at [433, 296] on icon "-16" at bounding box center [416, 273] width 120 height 120
click at [488, 227] on input "c. -16" at bounding box center [488, 225] width 1 height 4
radio input "true"
click at [443, 391] on button "Next" at bounding box center [488, 383] width 198 height 49
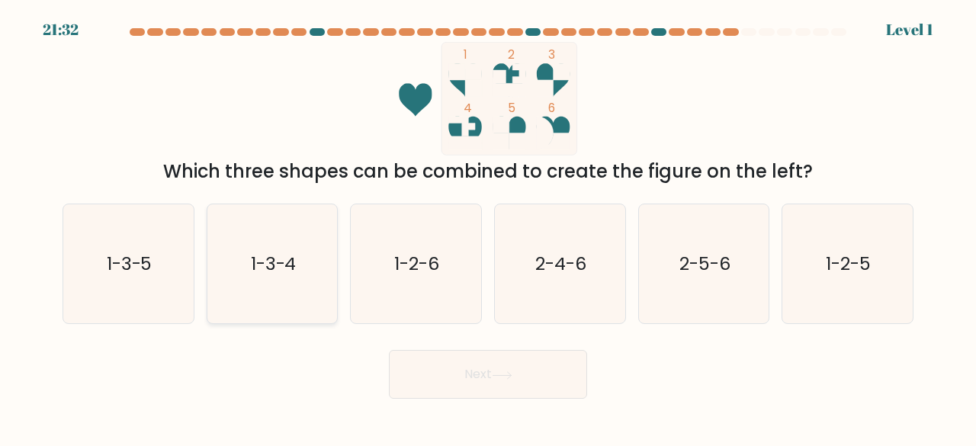
click at [280, 274] on text "1-3-4" at bounding box center [274, 263] width 46 height 25
click at [488, 227] on input "b. 1-3-4" at bounding box center [488, 225] width 1 height 4
radio input "true"
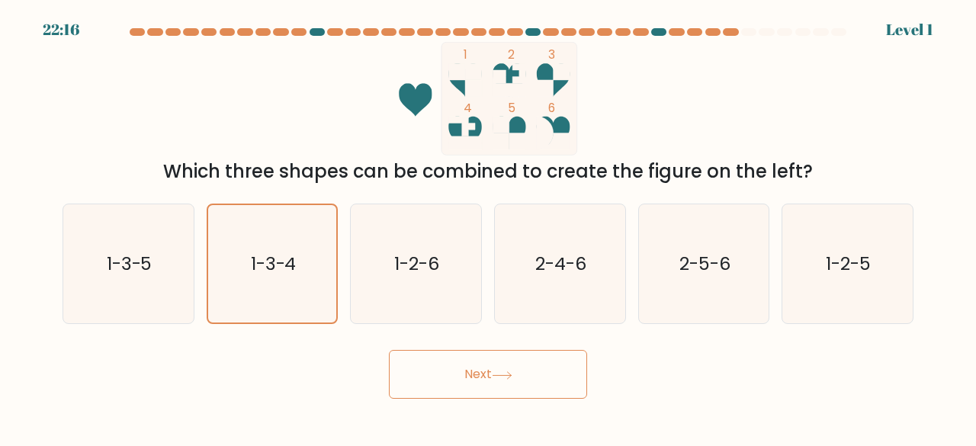
click at [455, 402] on body "22:16 Level 1" at bounding box center [488, 223] width 976 height 446
click at [453, 371] on button "Next" at bounding box center [488, 374] width 198 height 49
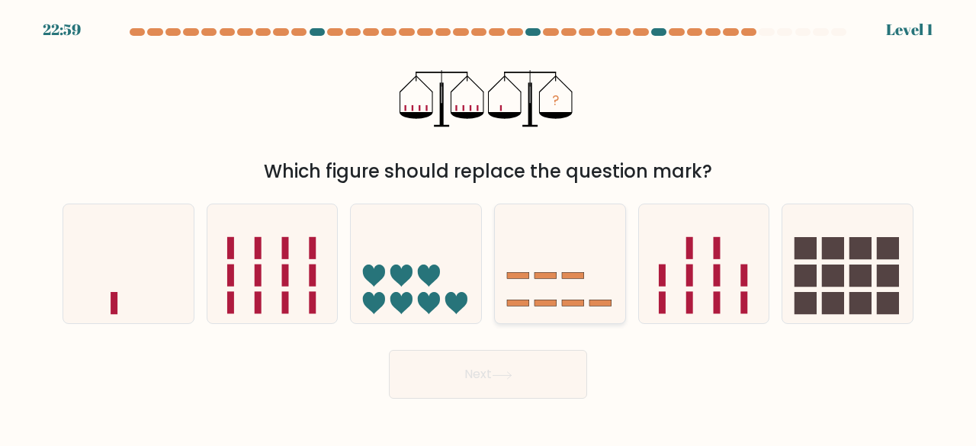
click at [549, 309] on icon at bounding box center [560, 263] width 130 height 107
click at [489, 227] on input "d." at bounding box center [488, 225] width 1 height 4
radio input "true"
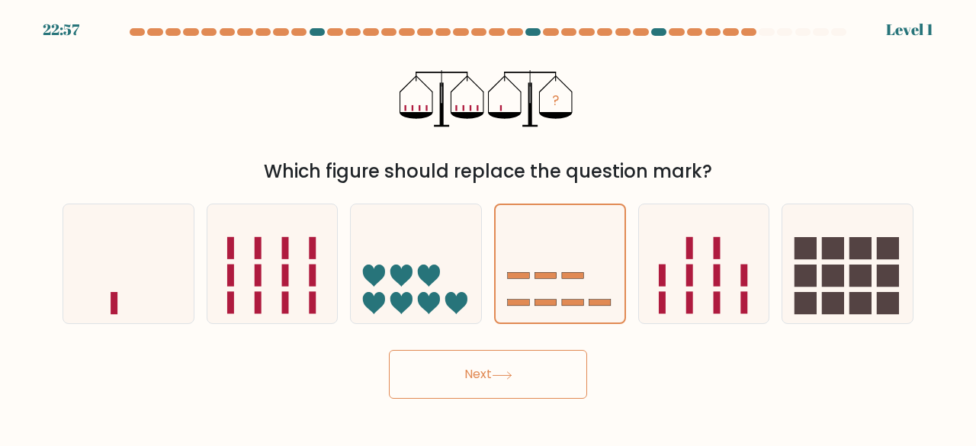
click at [458, 345] on div "Next" at bounding box center [487, 370] width 869 height 56
click at [457, 355] on button "Next" at bounding box center [488, 374] width 198 height 49
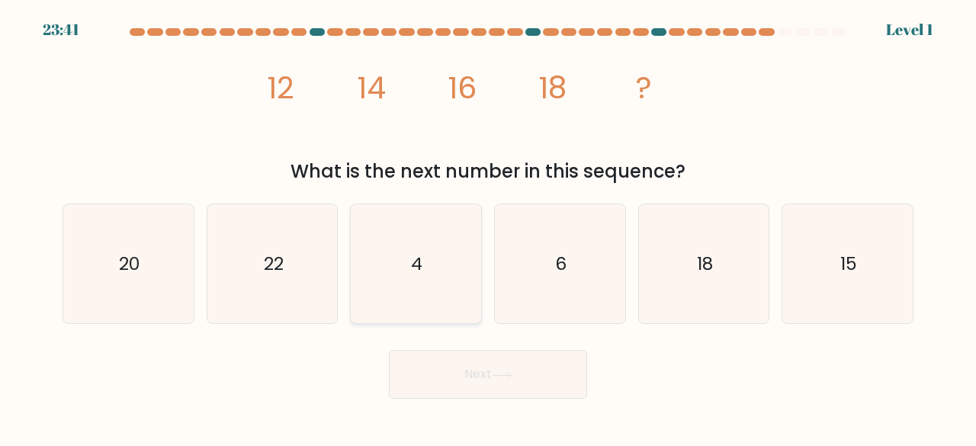
click at [442, 286] on icon "4" at bounding box center [416, 264] width 120 height 120
click at [488, 227] on input "c. 4" at bounding box center [488, 225] width 1 height 4
radio input "true"
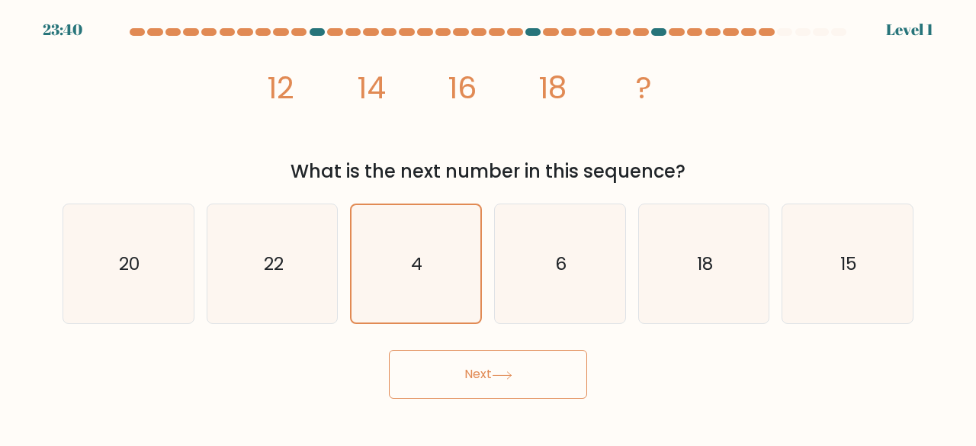
click at [430, 399] on body "23:40 Level 1" at bounding box center [488, 223] width 976 height 446
click at [433, 380] on button "Next" at bounding box center [488, 374] width 198 height 49
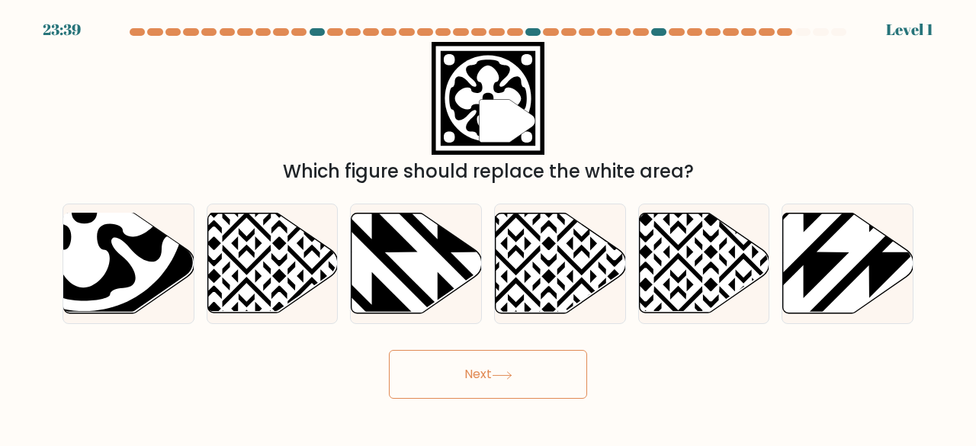
click at [433, 380] on button "Next" at bounding box center [488, 374] width 198 height 49
click at [420, 293] on icon at bounding box center [372, 318] width 262 height 262
click at [488, 227] on input "c." at bounding box center [488, 225] width 1 height 4
radio input "true"
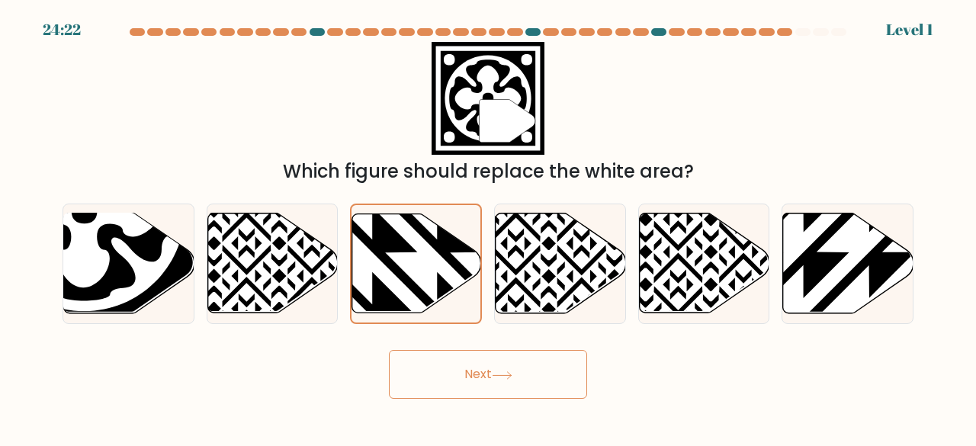
click at [432, 364] on button "Next" at bounding box center [488, 374] width 198 height 49
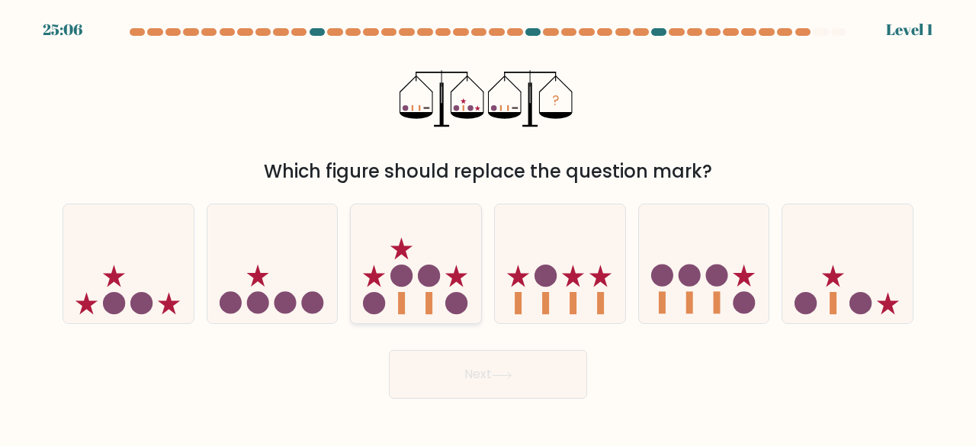
drag, startPoint x: 432, startPoint y: 364, endPoint x: 373, endPoint y: 284, distance: 99.2
click at [373, 284] on form at bounding box center [488, 213] width 976 height 370
click at [312, 278] on icon at bounding box center [272, 263] width 130 height 107
click at [488, 227] on input "b." at bounding box center [488, 225] width 1 height 4
radio input "true"
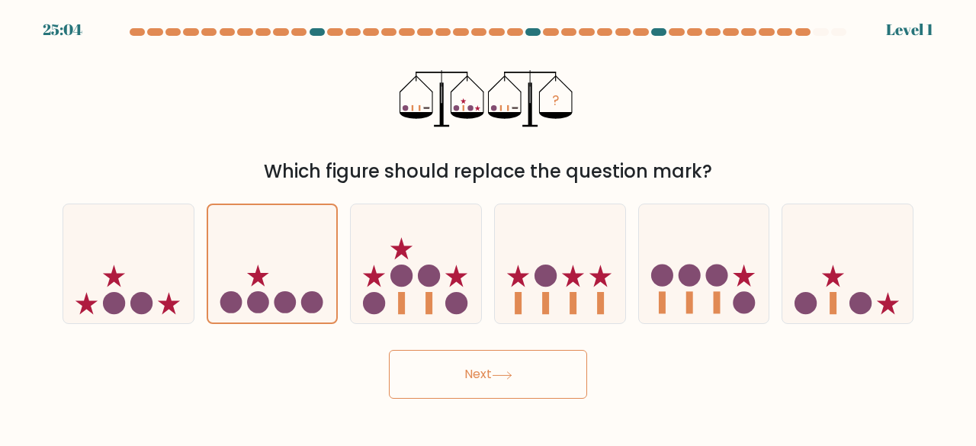
click at [416, 375] on button "Next" at bounding box center [488, 374] width 198 height 49
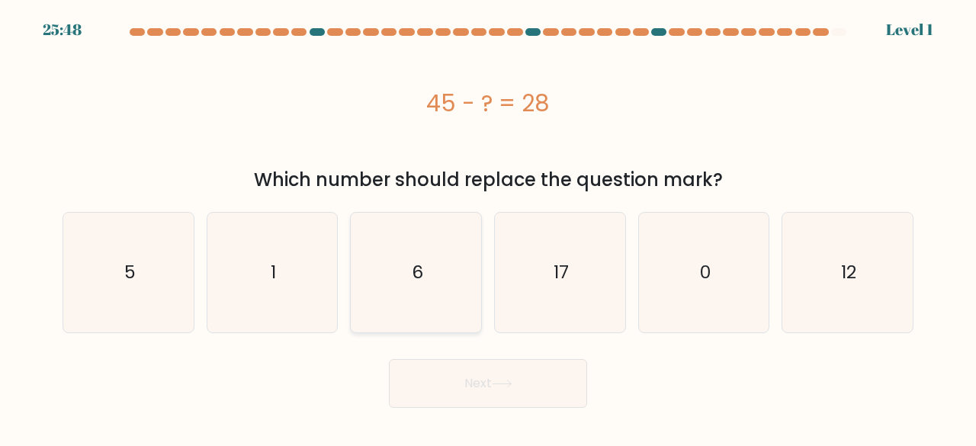
click at [449, 268] on icon "6" at bounding box center [416, 273] width 120 height 120
click at [488, 227] on input "c. 6" at bounding box center [488, 225] width 1 height 4
radio input "true"
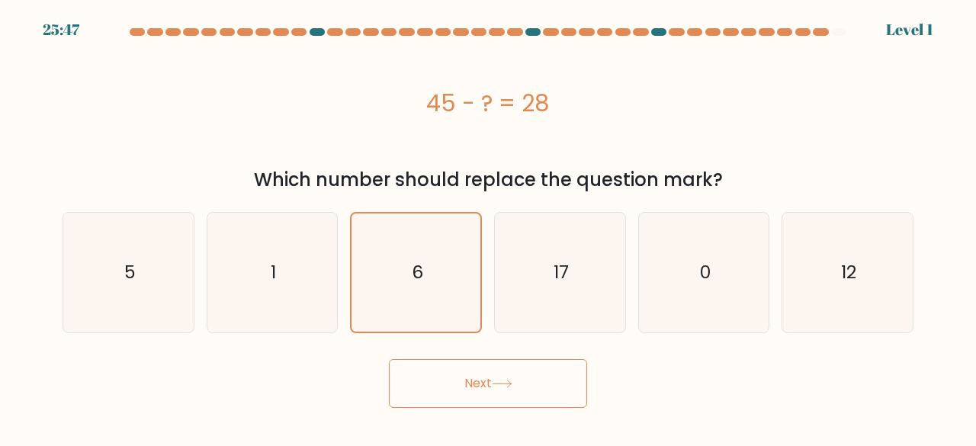
click at [476, 384] on button "Next" at bounding box center [488, 383] width 198 height 49
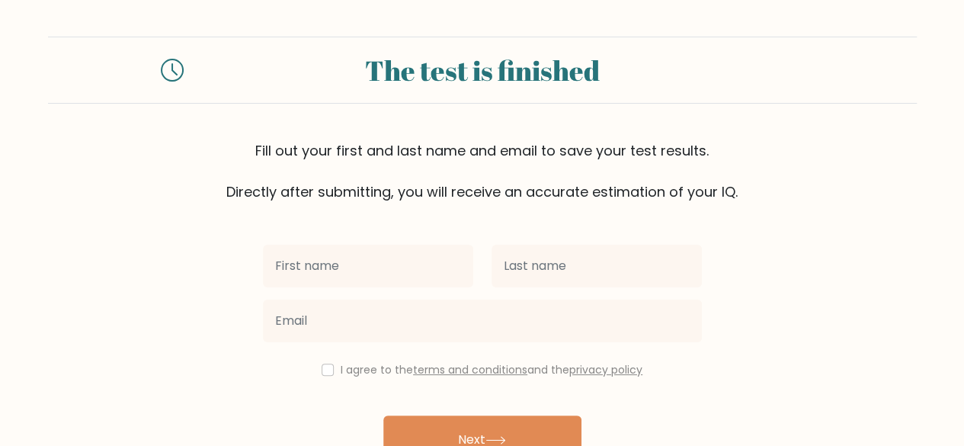
click at [399, 247] on input "text" at bounding box center [368, 266] width 210 height 43
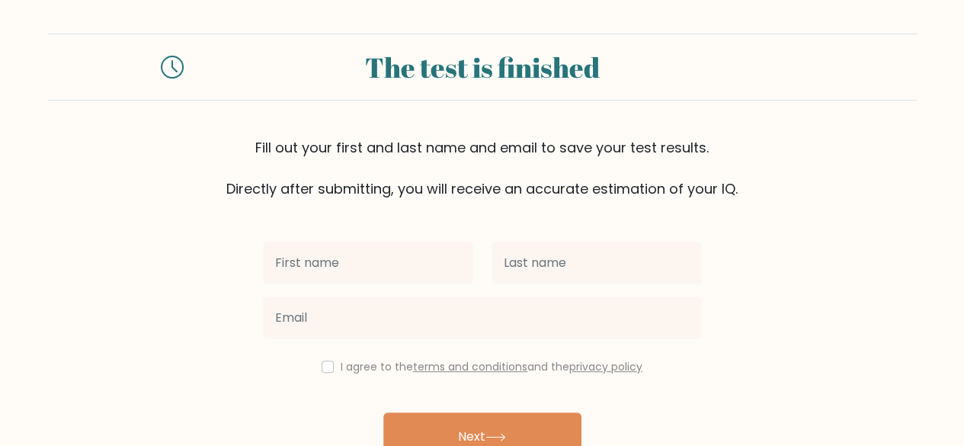
scroll to position [88, 0]
